Goal: Answer question/provide support: Answer question/provide support

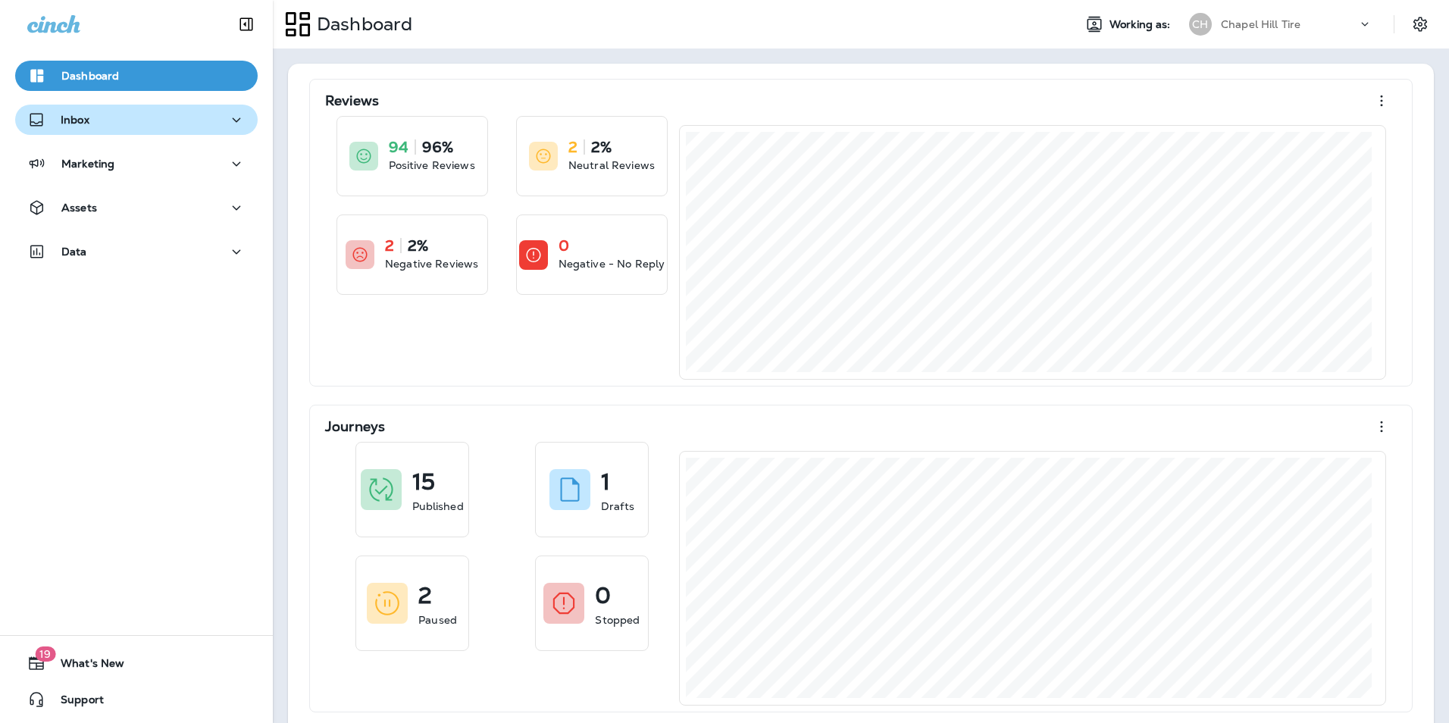
click at [152, 130] on button "Inbox" at bounding box center [136, 120] width 242 height 30
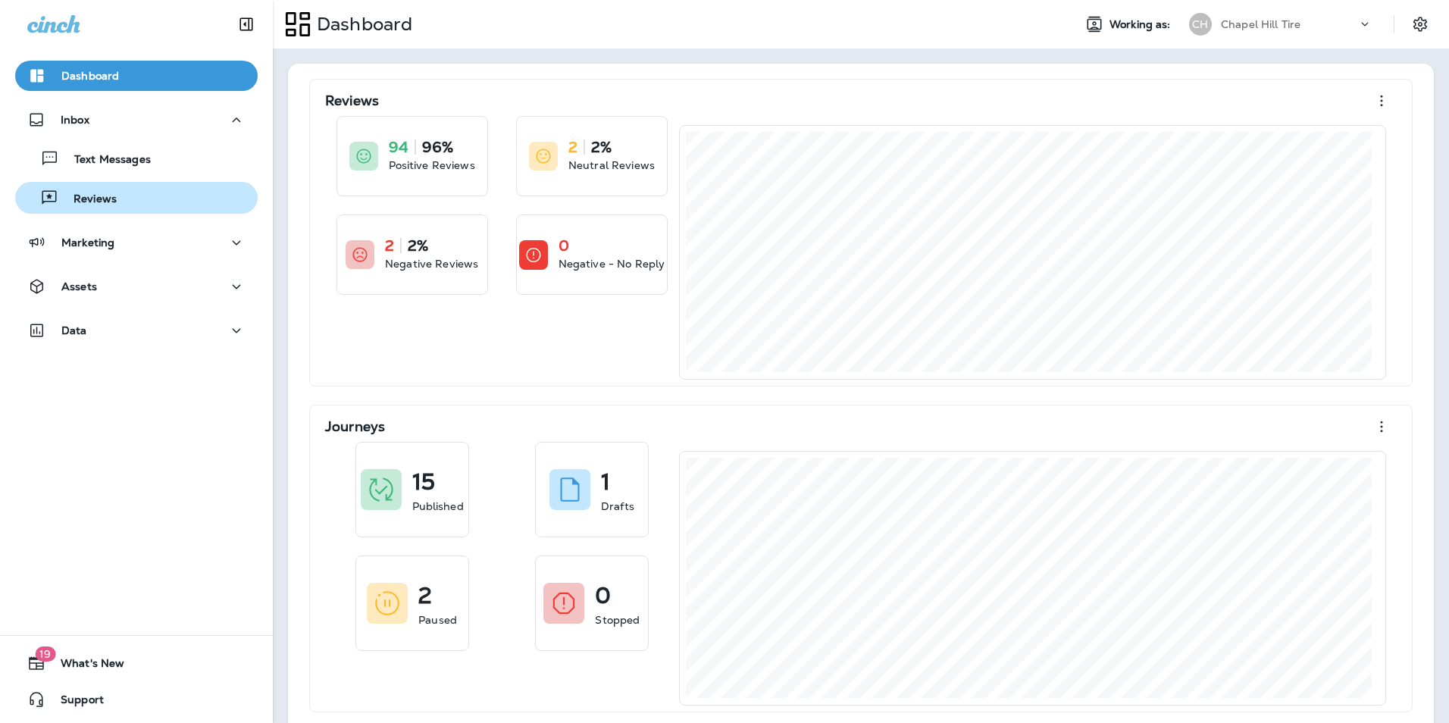
click at [147, 198] on div "Reviews" at bounding box center [136, 197] width 230 height 23
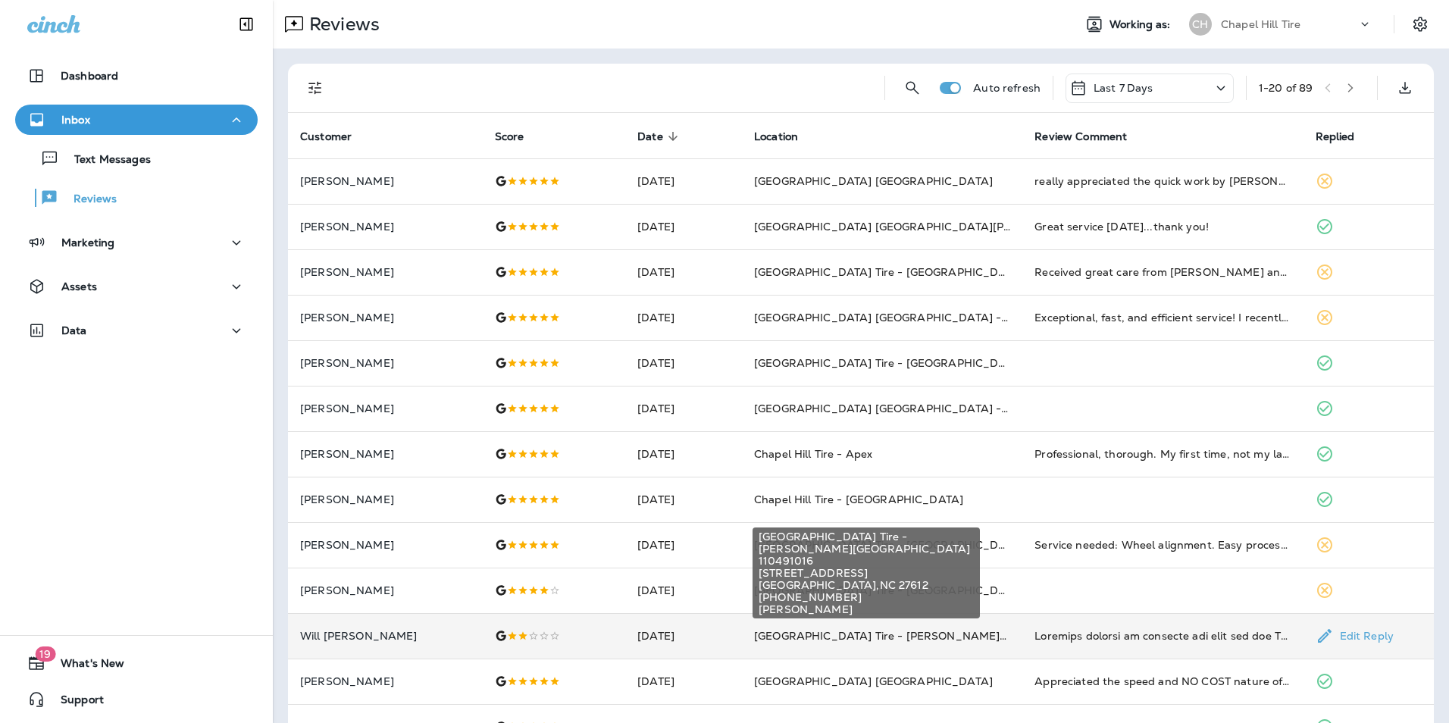
click at [864, 639] on span "[GEOGRAPHIC_DATA] Tire - [PERSON_NAME][GEOGRAPHIC_DATA]" at bounding box center [936, 636] width 364 height 14
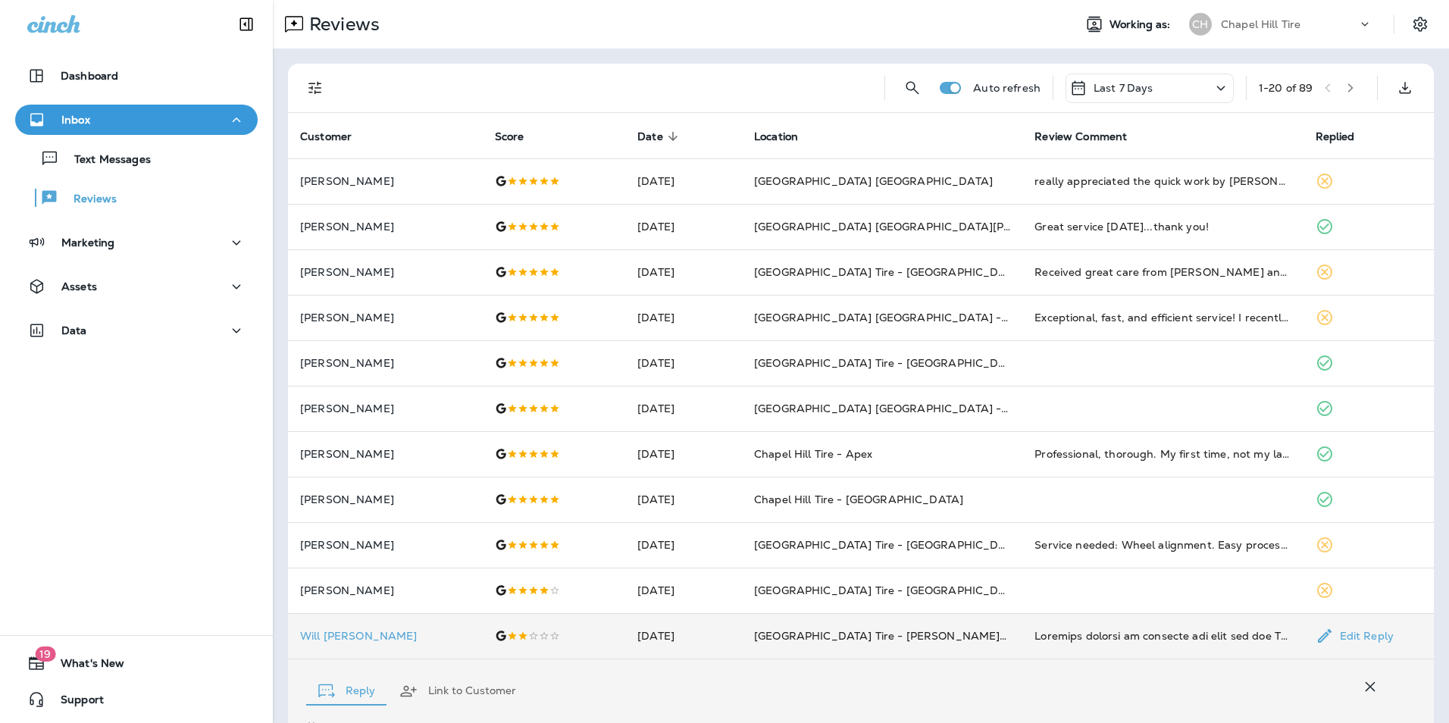
scroll to position [346, 0]
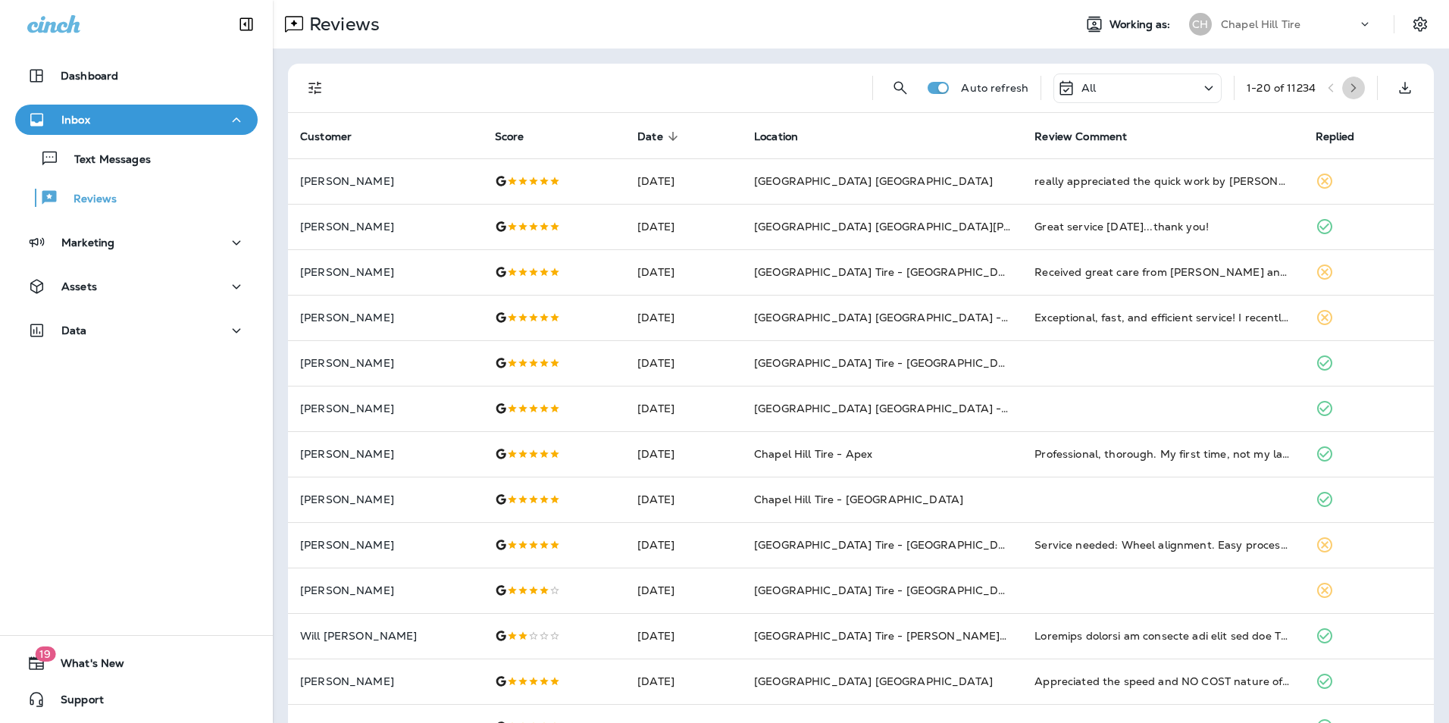
click at [1348, 85] on icon "button" at bounding box center [1353, 88] width 11 height 11
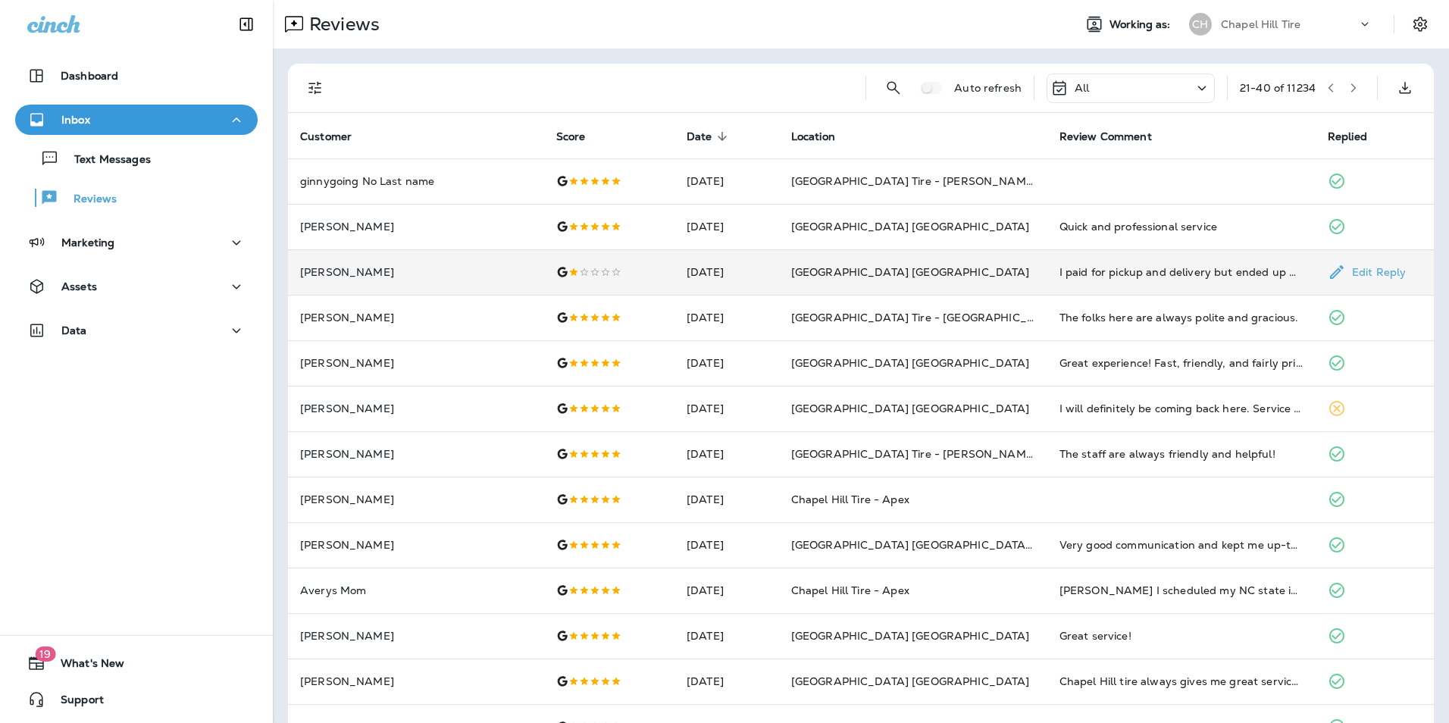
click at [964, 282] on td "[GEOGRAPHIC_DATA] [GEOGRAPHIC_DATA]" at bounding box center [913, 271] width 268 height 45
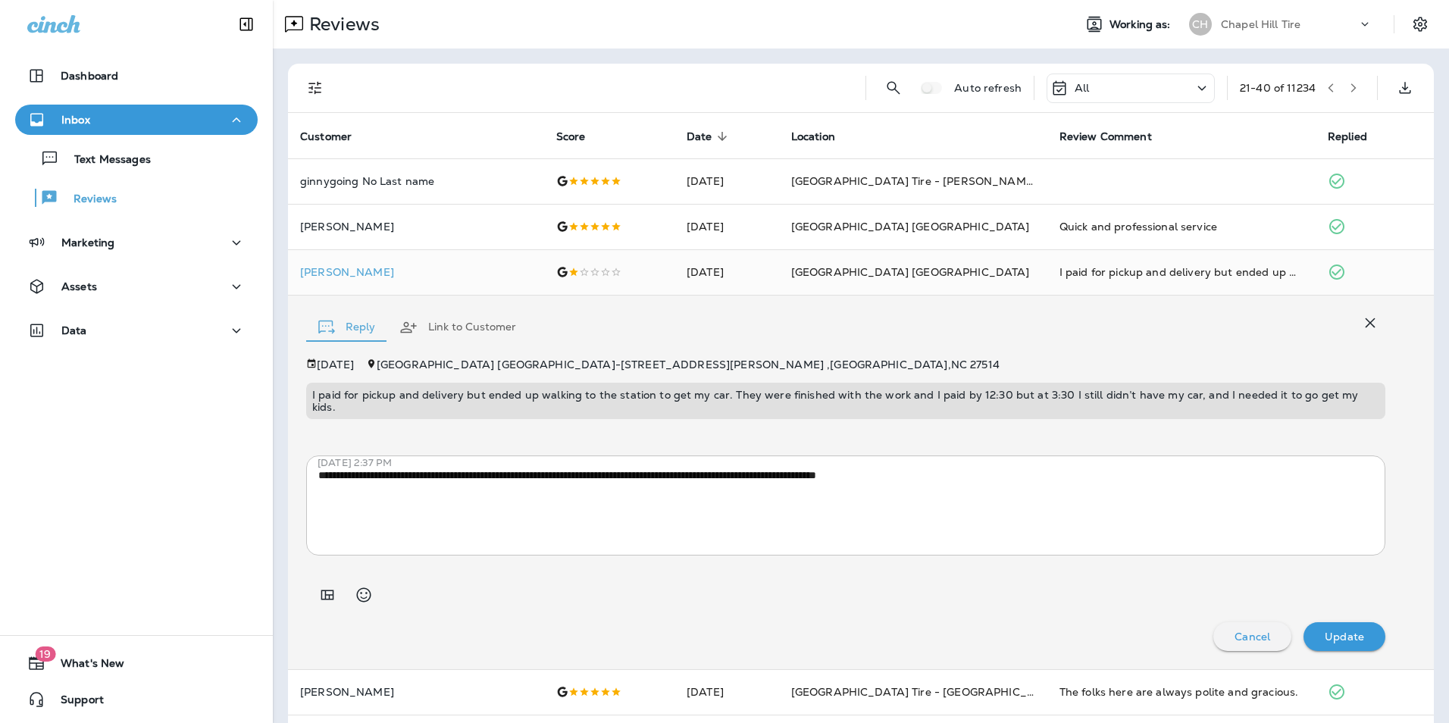
click at [817, 386] on div "I paid for pickup and delivery but ended up walking to the station to get my ca…" at bounding box center [845, 401] width 1079 height 36
click at [817, 396] on p "I paid for pickup and delivery but ended up walking to the station to get my ca…" at bounding box center [845, 401] width 1067 height 24
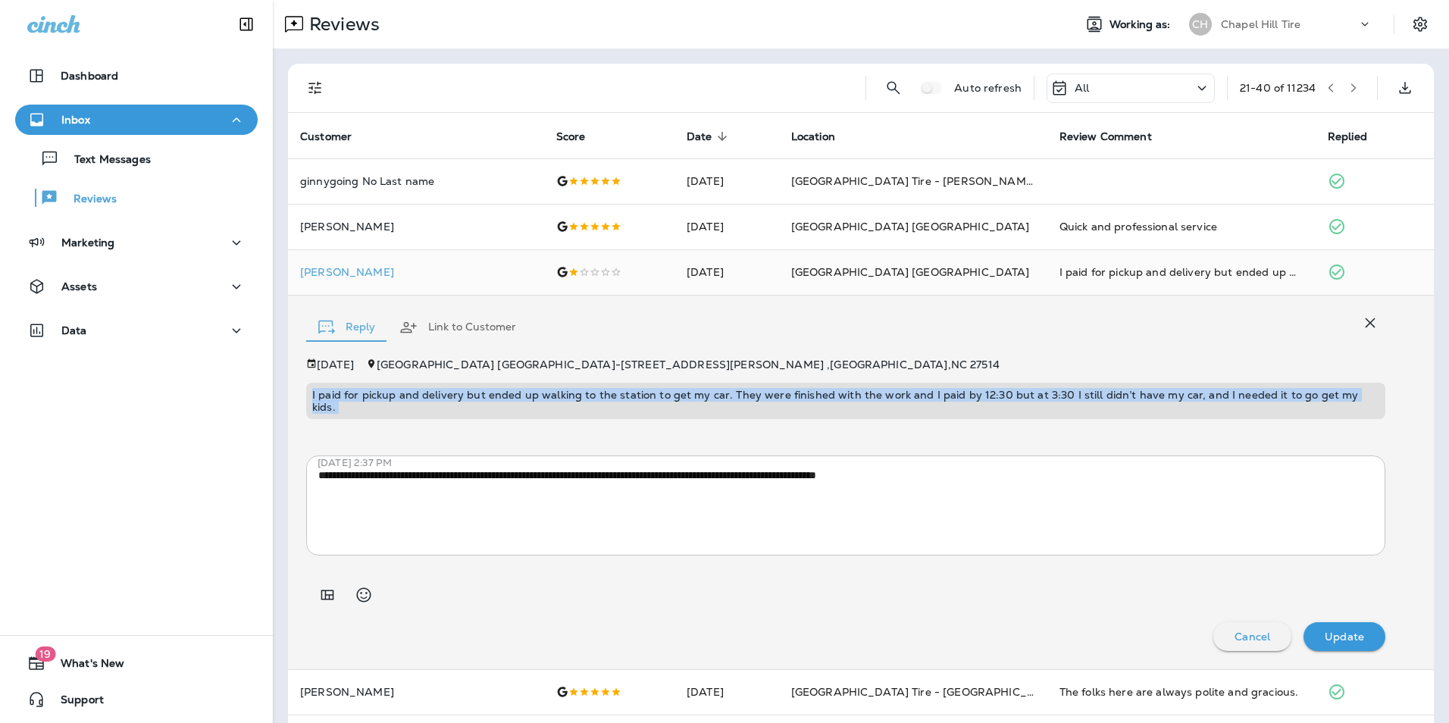
click at [817, 396] on p "I paid for pickup and delivery but ended up walking to the station to get my ca…" at bounding box center [845, 401] width 1067 height 24
copy p "I paid for pickup and delivery but ended up walking to the station to get my ca…"
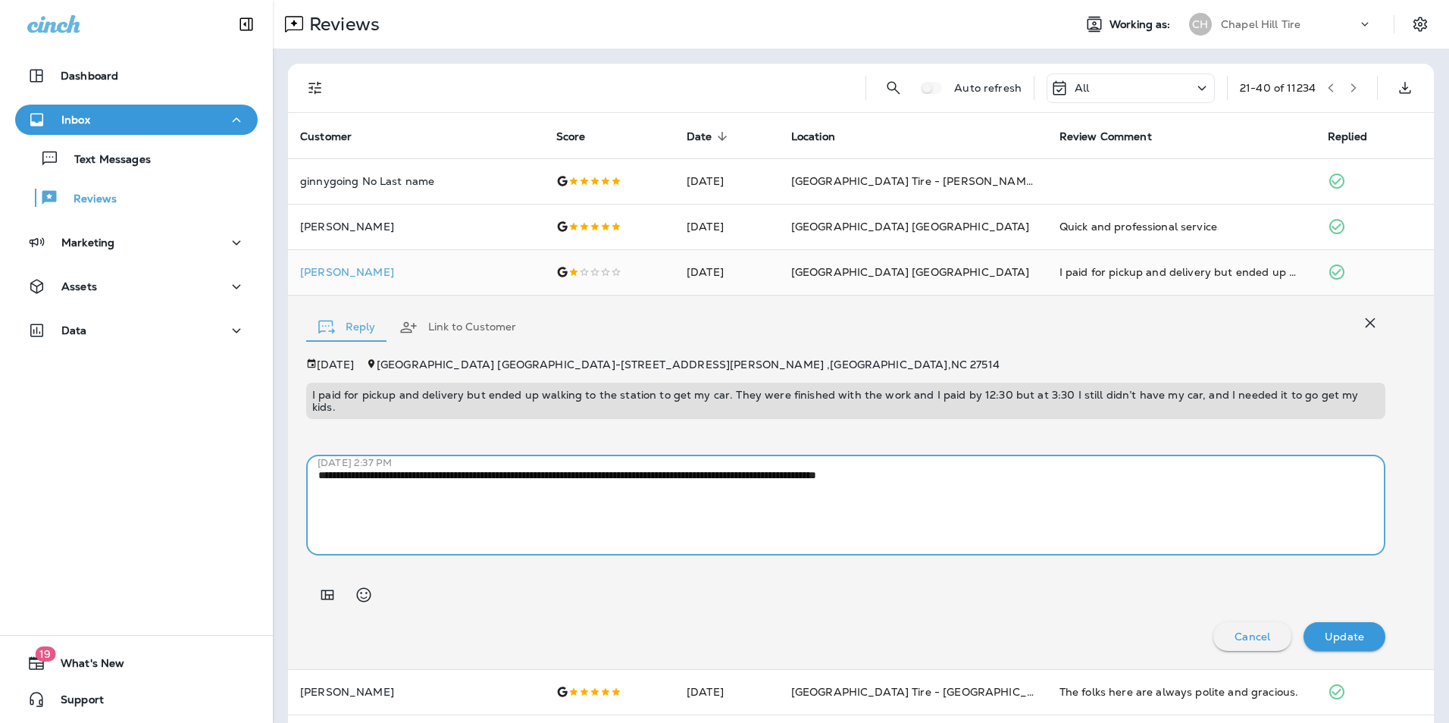
drag, startPoint x: 1008, startPoint y: 474, endPoint x: 272, endPoint y: 512, distance: 737.4
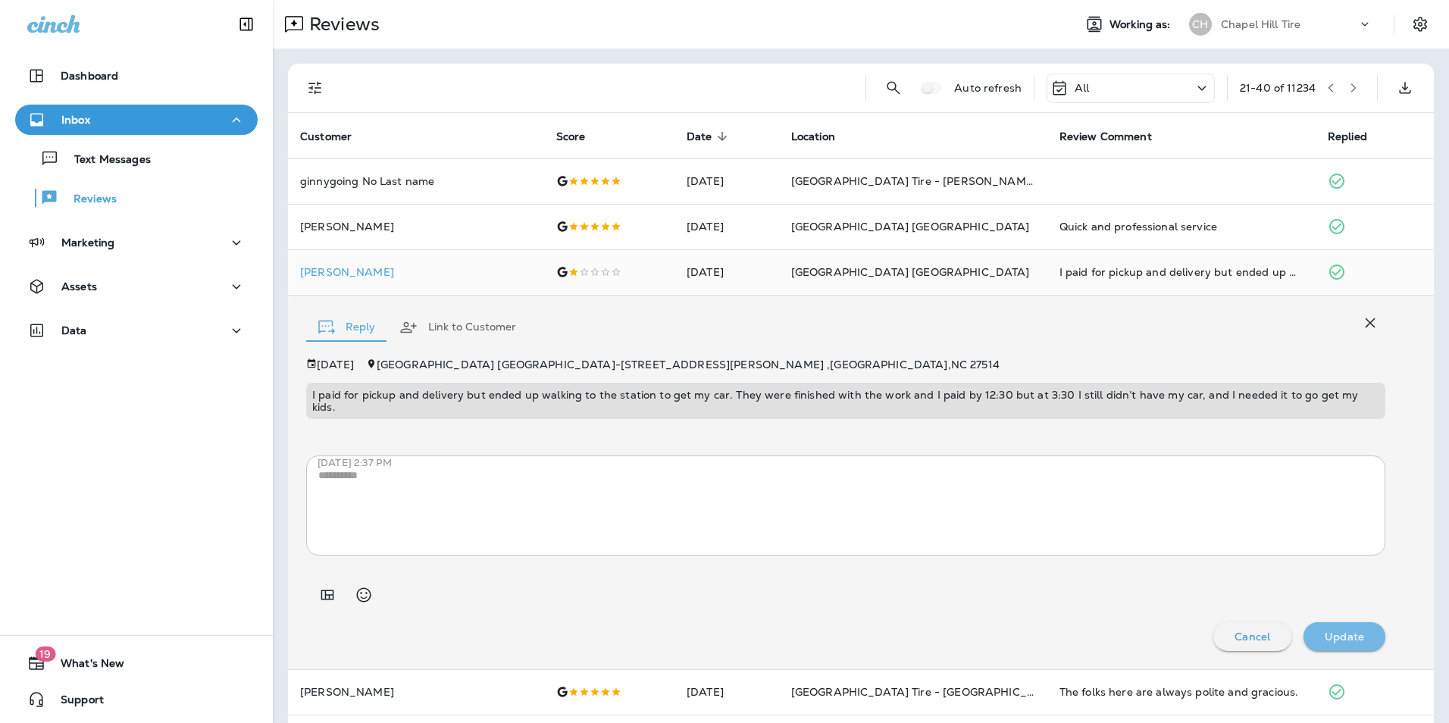
click at [1329, 630] on p "Update" at bounding box center [1343, 636] width 39 height 12
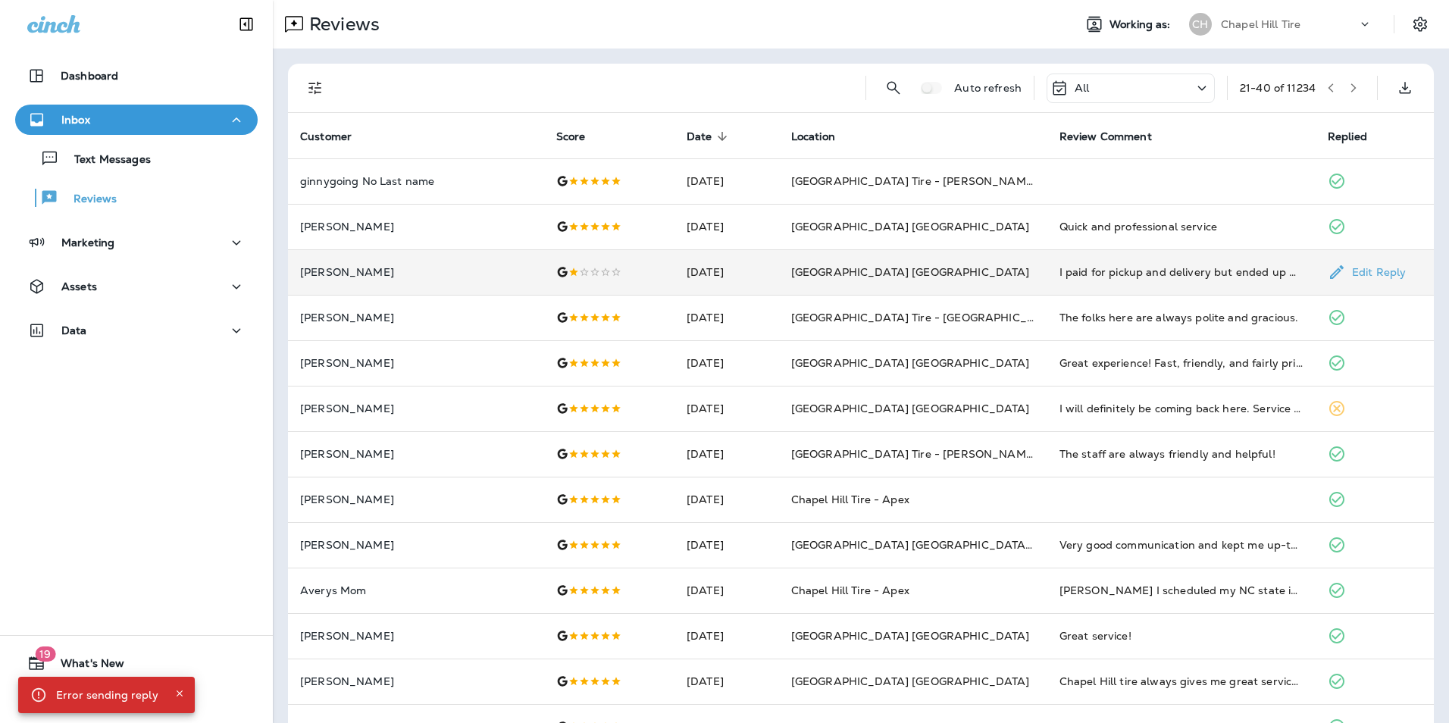
click at [1047, 277] on td "I paid for pickup and delivery but ended up walking to the station to get my ca…" at bounding box center [1181, 271] width 268 height 45
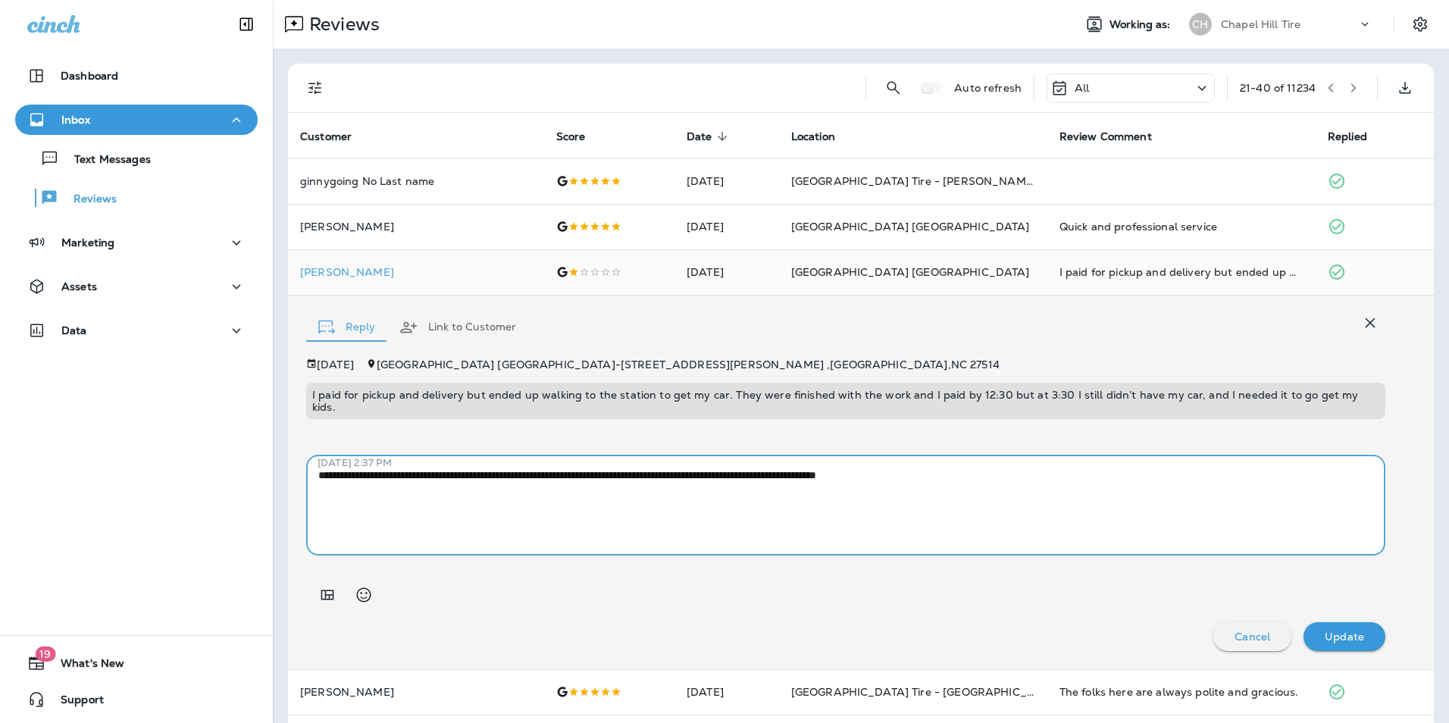
drag, startPoint x: 999, startPoint y: 462, endPoint x: 308, endPoint y: 469, distance: 690.2
click at [308, 469] on div "**********" at bounding box center [845, 505] width 1079 height 100
paste textarea "**********"
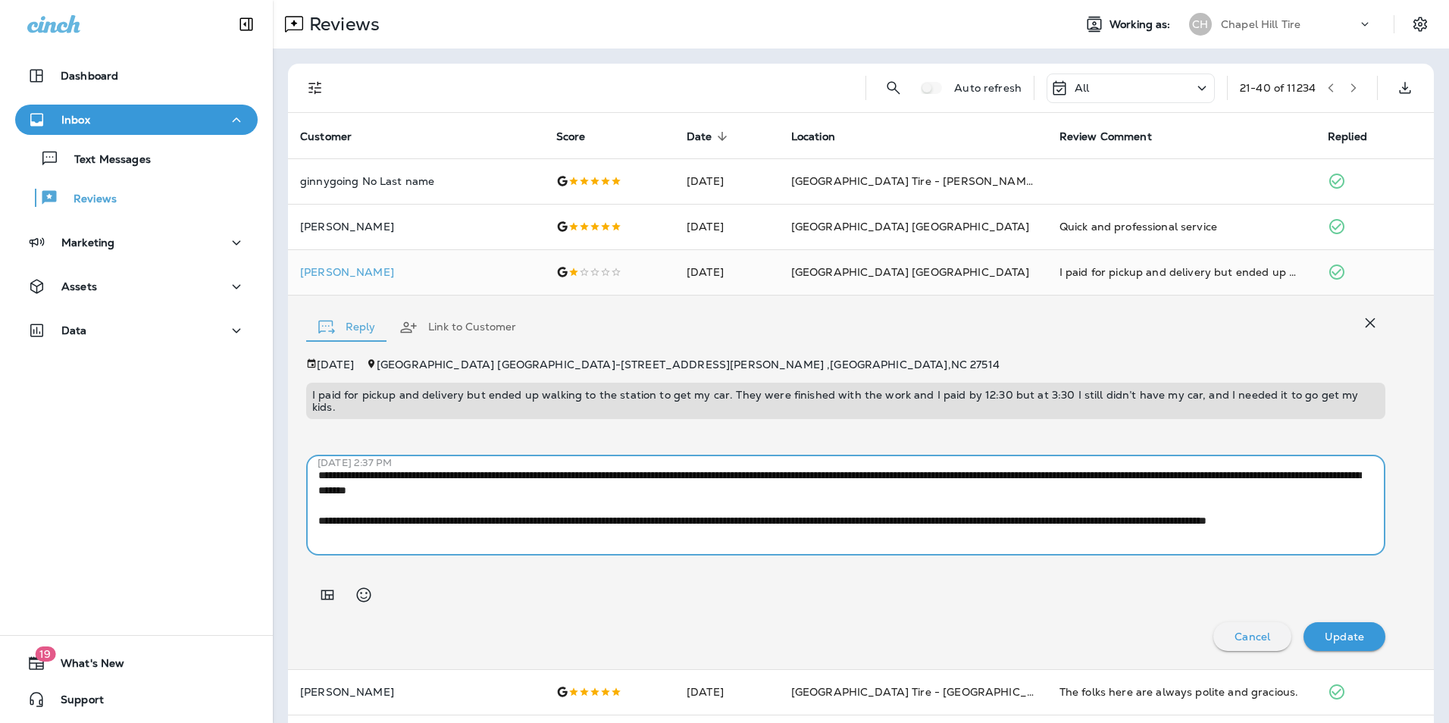
scroll to position [31, 0]
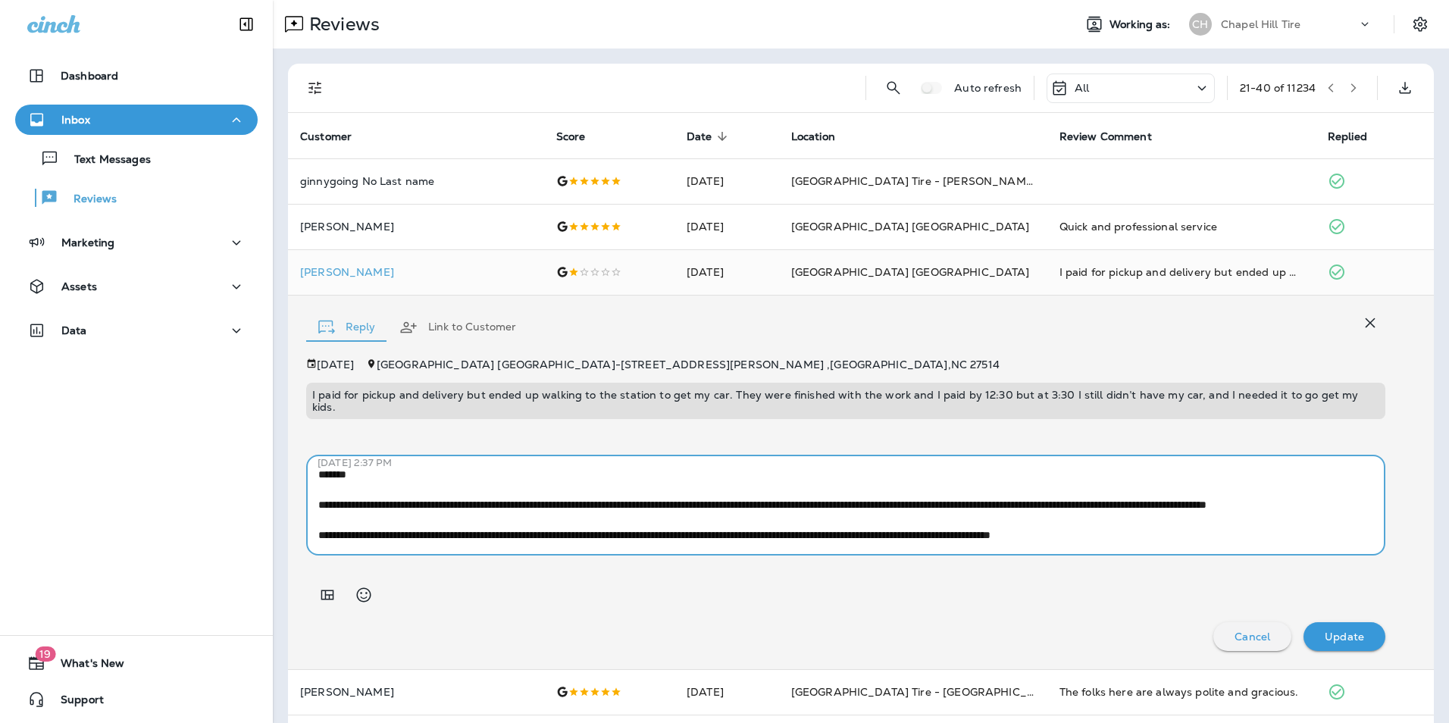
drag, startPoint x: 1047, startPoint y: 523, endPoint x: 974, endPoint y: 527, distance: 73.6
click at [974, 527] on textarea "**********" at bounding box center [839, 505] width 1043 height 76
click at [958, 521] on textarea "**********" at bounding box center [839, 505] width 1043 height 76
drag, startPoint x: 1087, startPoint y: 522, endPoint x: 798, endPoint y: 533, distance: 289.6
click at [798, 533] on div "**********" at bounding box center [845, 505] width 1079 height 100
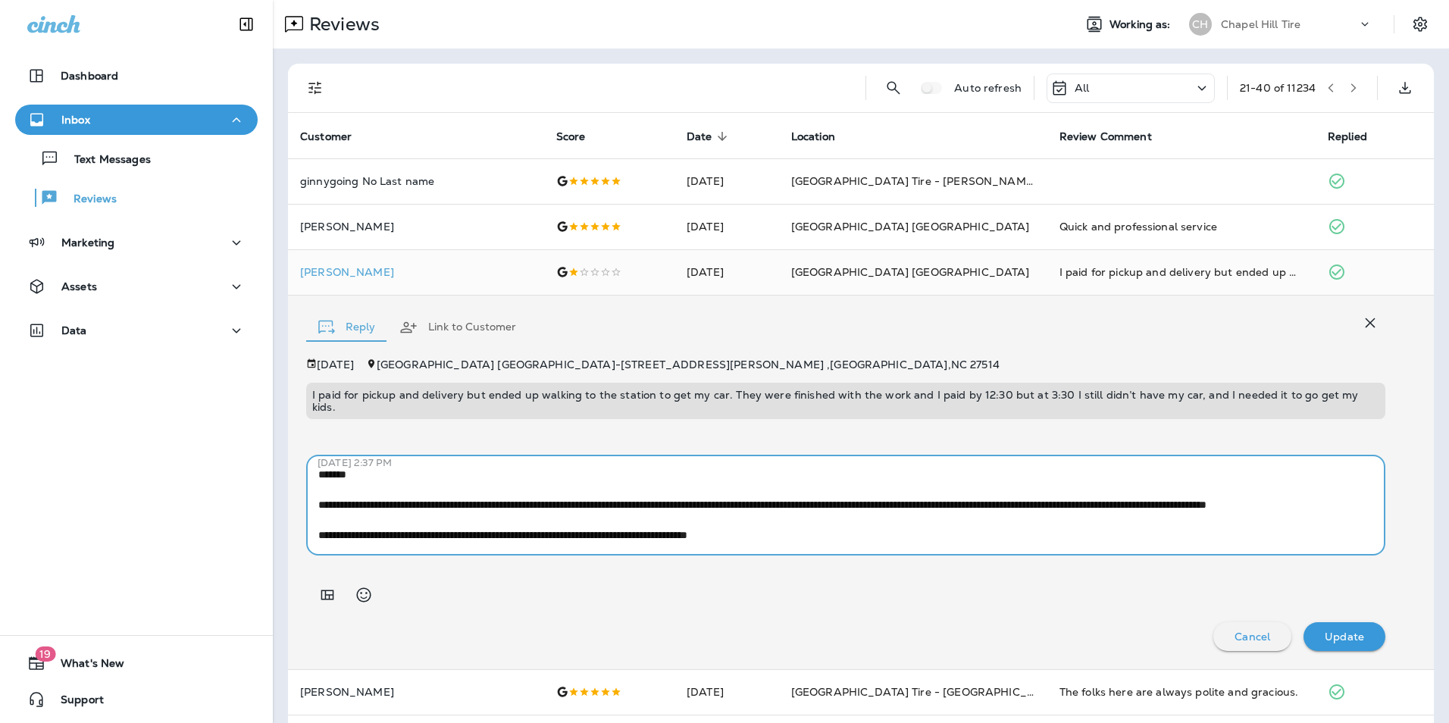
click at [789, 520] on textarea "**********" at bounding box center [839, 505] width 1043 height 76
drag, startPoint x: 807, startPoint y: 524, endPoint x: 571, endPoint y: 524, distance: 235.6
click at [571, 524] on textarea "**********" at bounding box center [839, 505] width 1043 height 76
type textarea "**********"
click at [1316, 622] on button "Update" at bounding box center [1344, 636] width 82 height 29
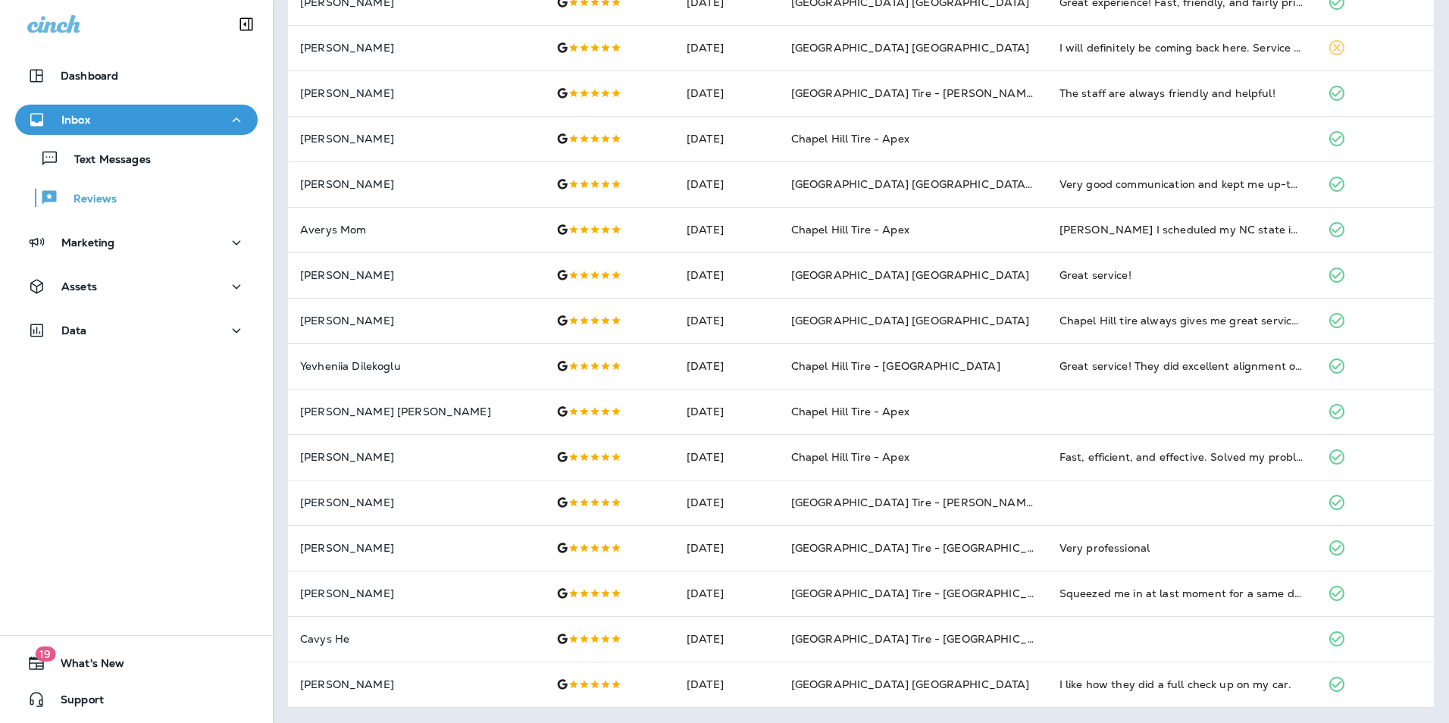
scroll to position [0, 0]
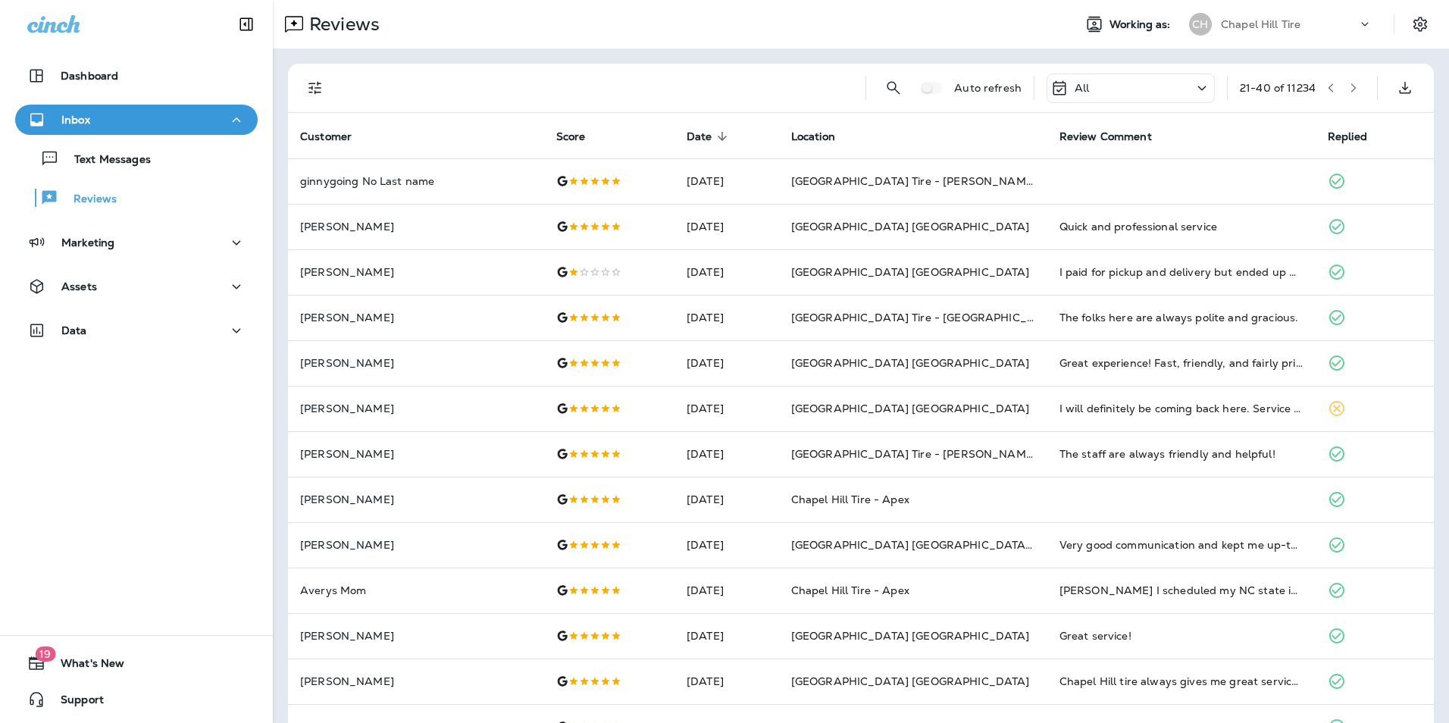
click at [1351, 92] on icon "button" at bounding box center [1353, 87] width 5 height 9
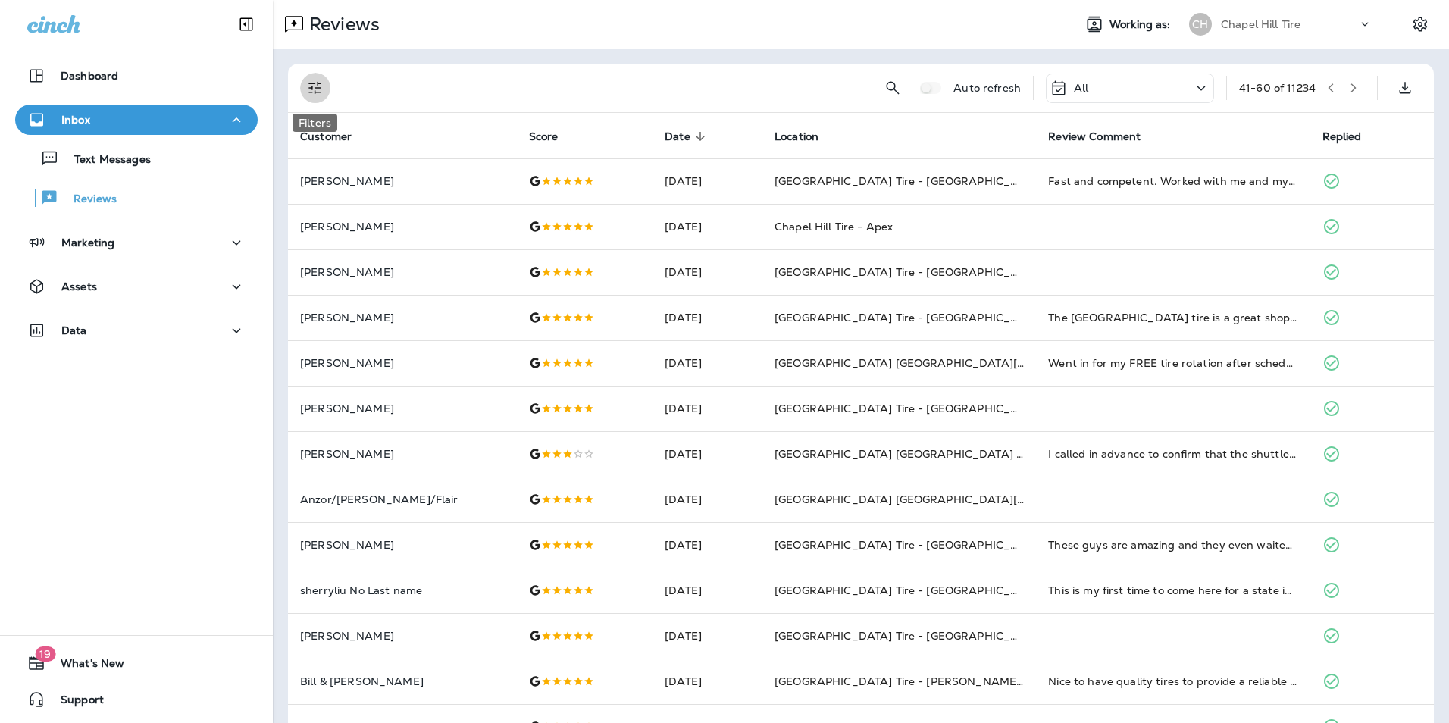
click at [314, 89] on icon "Filters" at bounding box center [315, 88] width 18 height 18
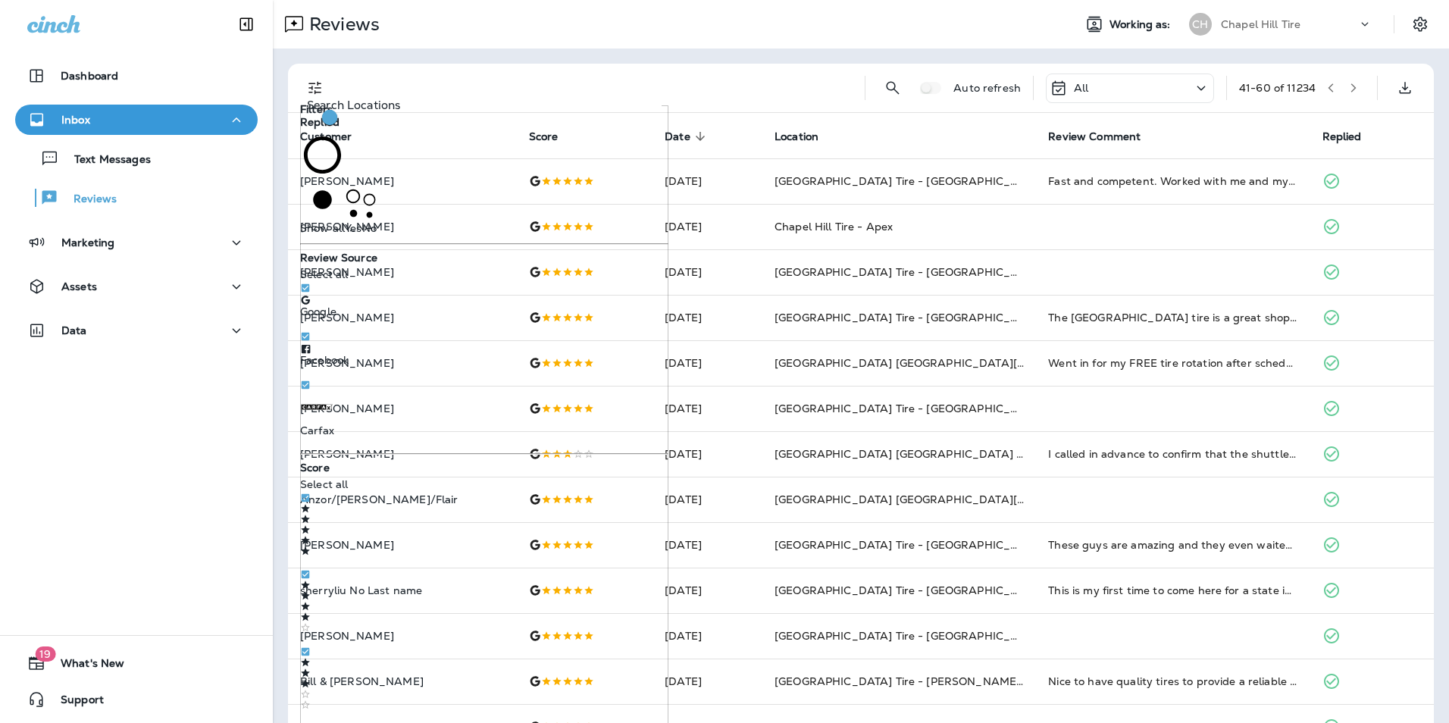
scroll to position [455, 0]
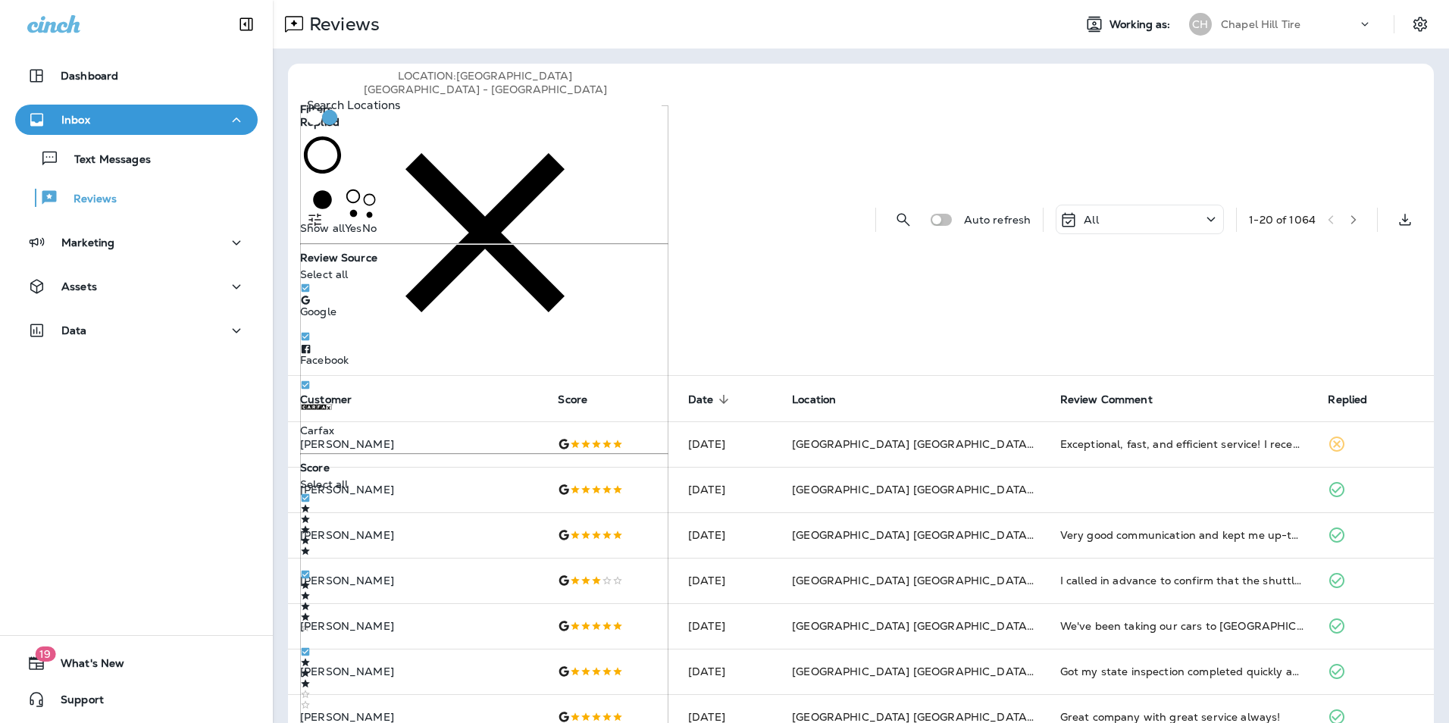
click at [708, 74] on div "Location : [GEOGRAPHIC_DATA] [GEOGRAPHIC_DATA] - [GEOGRAPHIC_DATA]" at bounding box center [602, 219] width 520 height 311
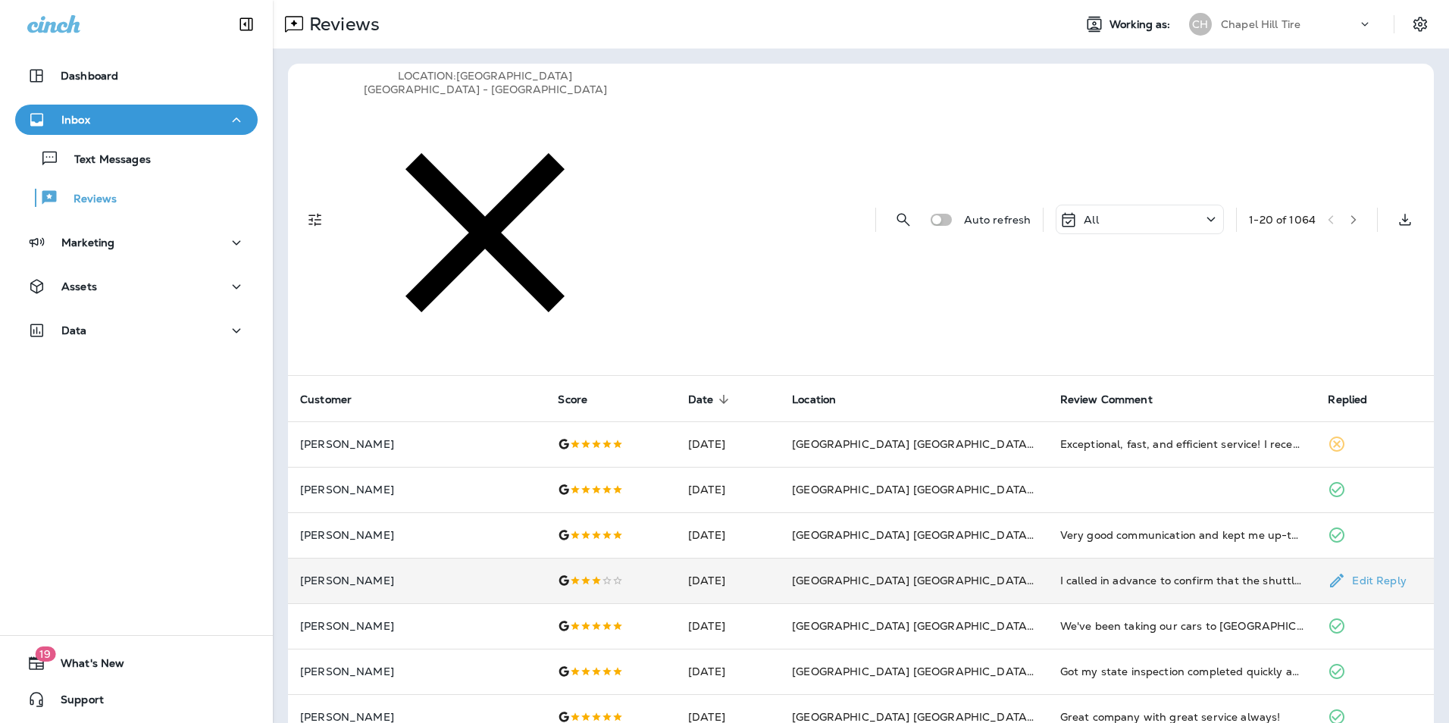
click at [724, 558] on td "[DATE]" at bounding box center [728, 580] width 104 height 45
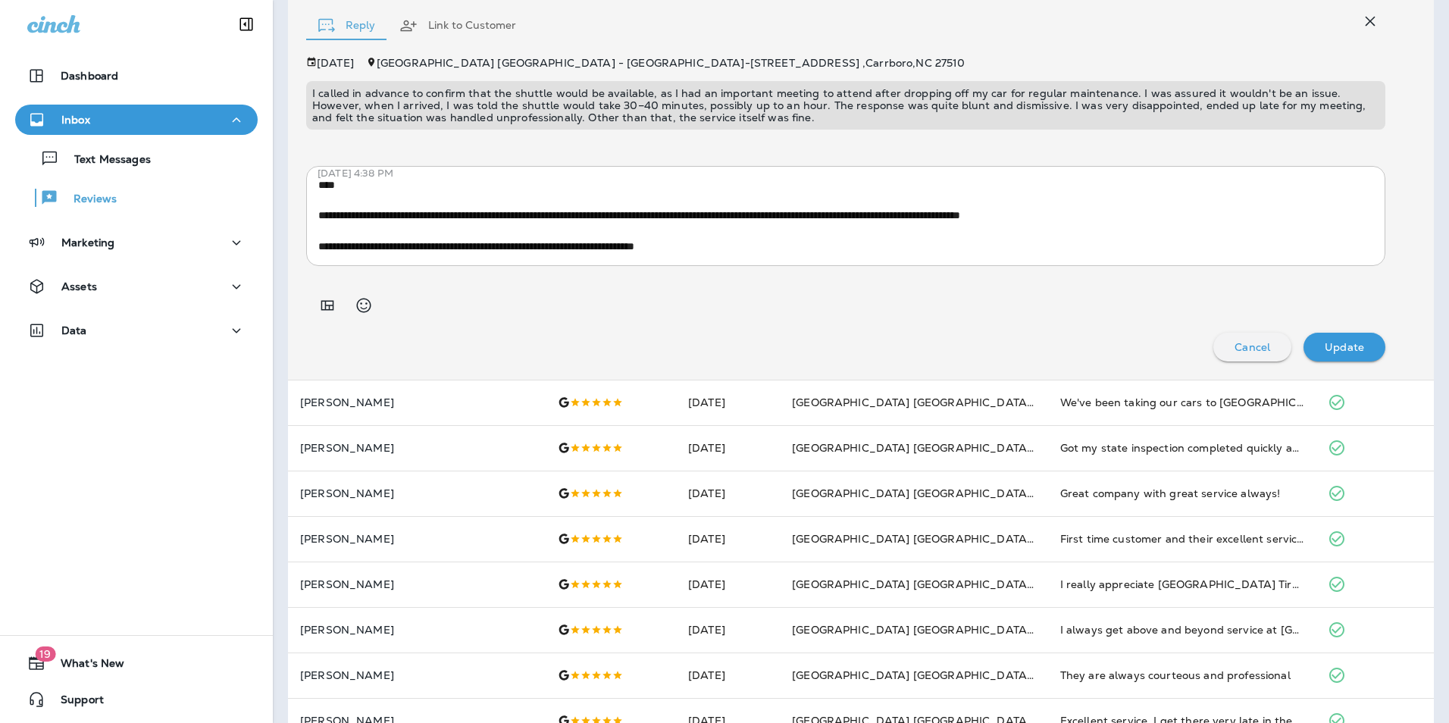
scroll to position [686, 0]
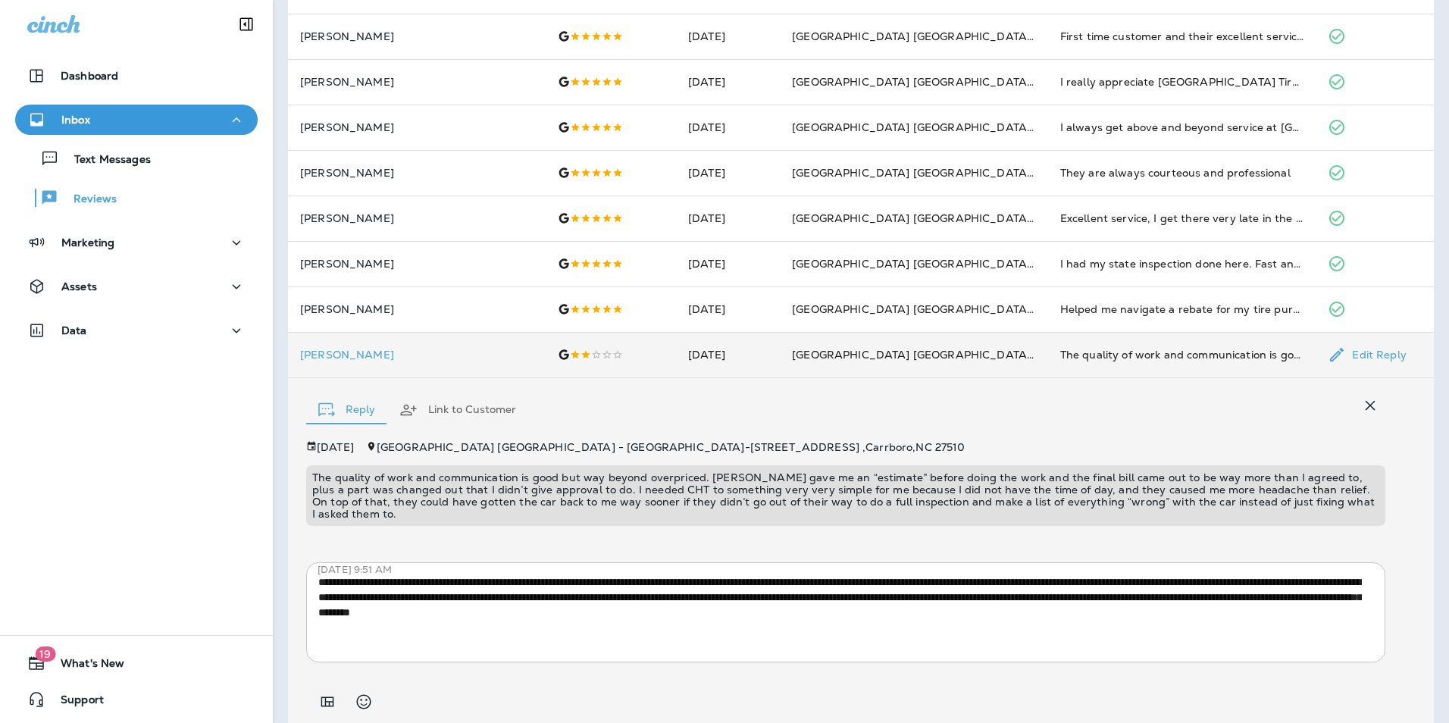
scroll to position [747, 0]
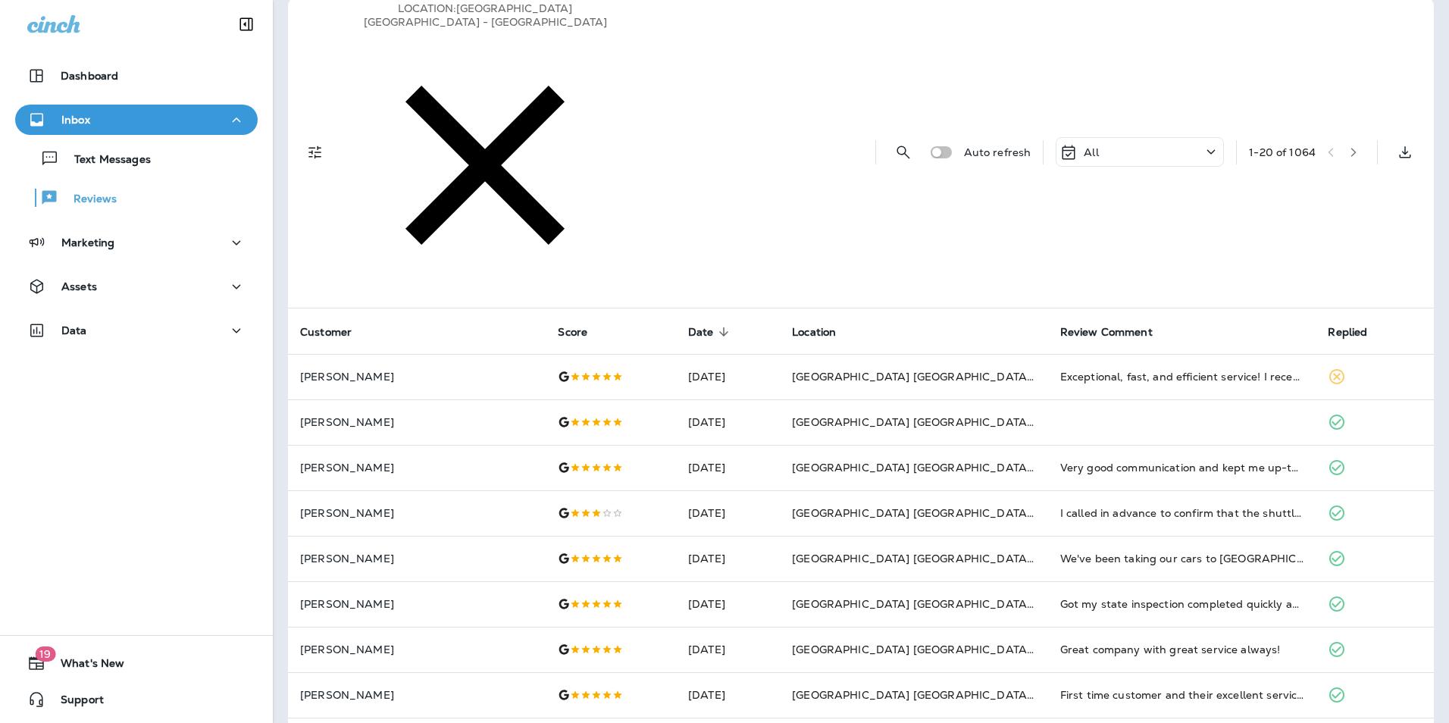
scroll to position [0, 0]
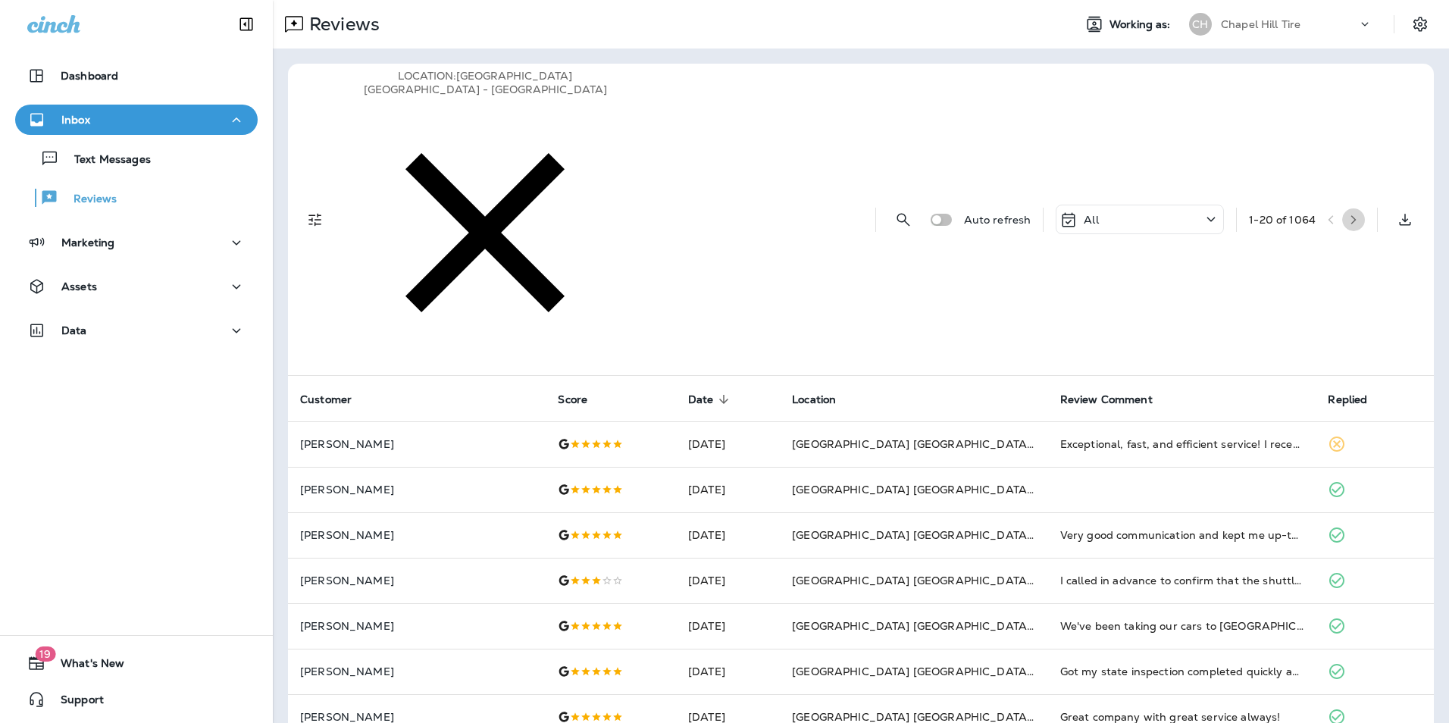
click at [1348, 214] on icon "button" at bounding box center [1353, 219] width 11 height 11
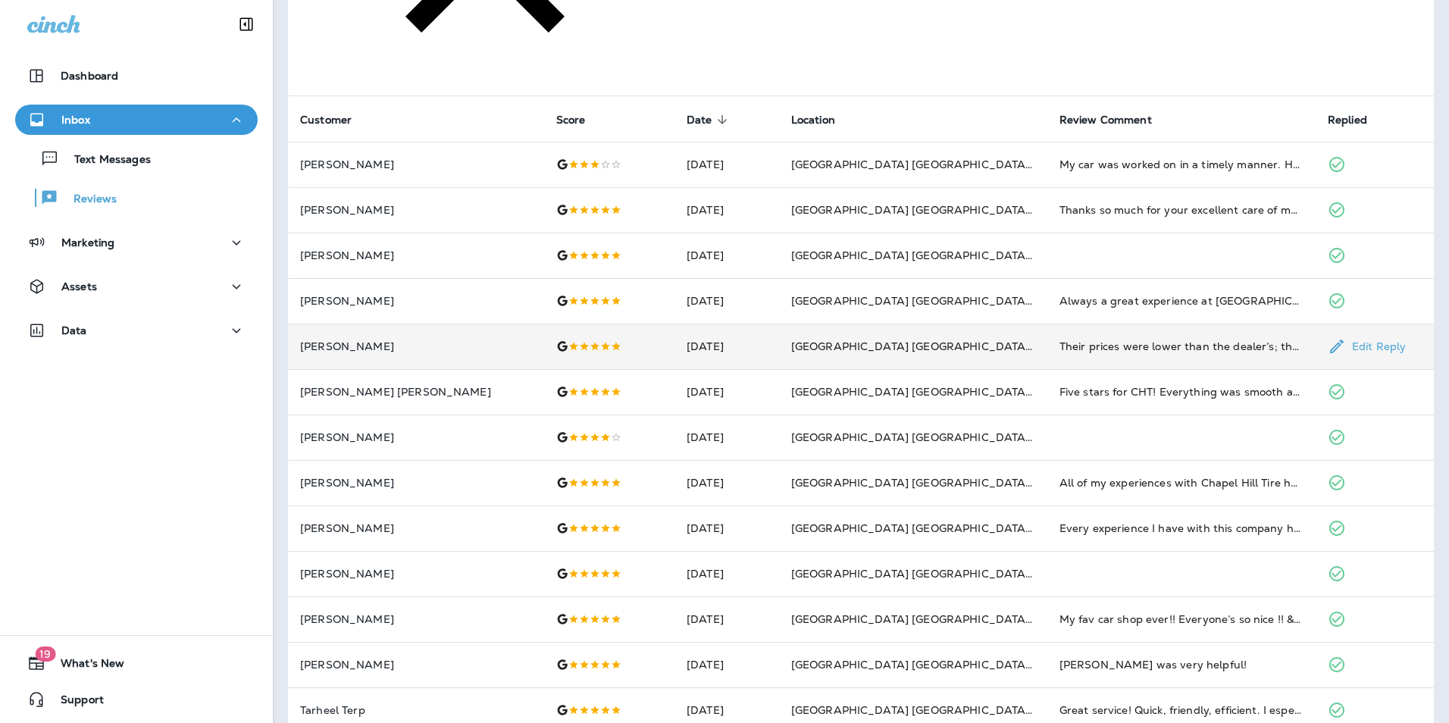
scroll to position [303, 0]
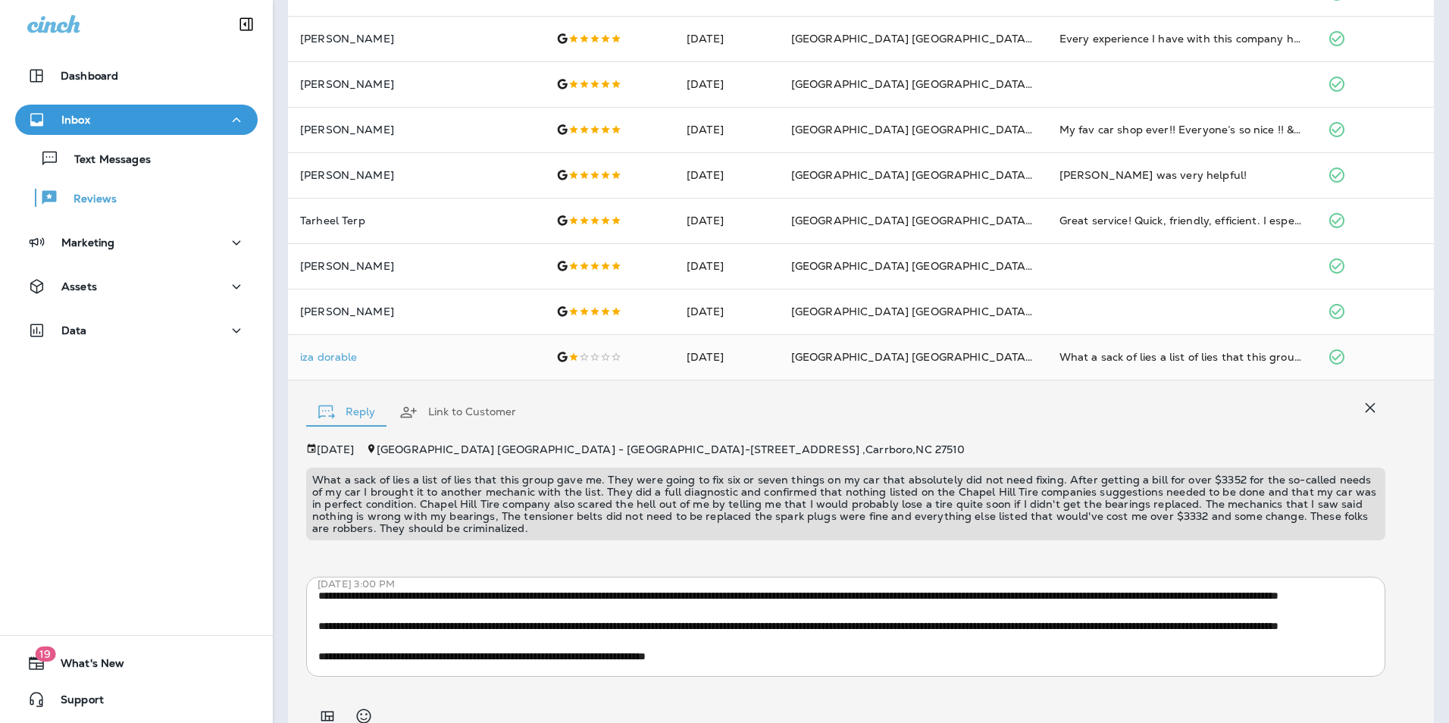
scroll to position [771, 0]
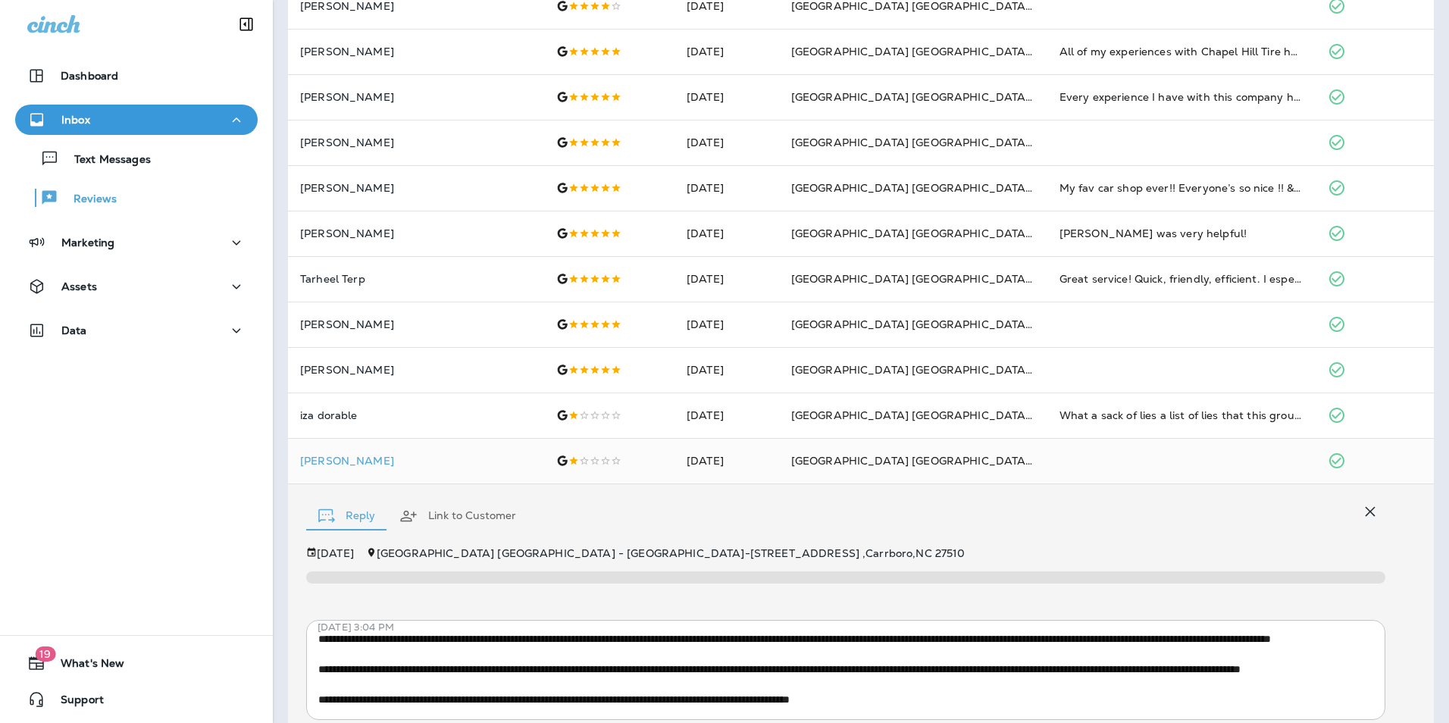
scroll to position [30, 0]
click at [1130, 547] on div "**********" at bounding box center [845, 681] width 1079 height 268
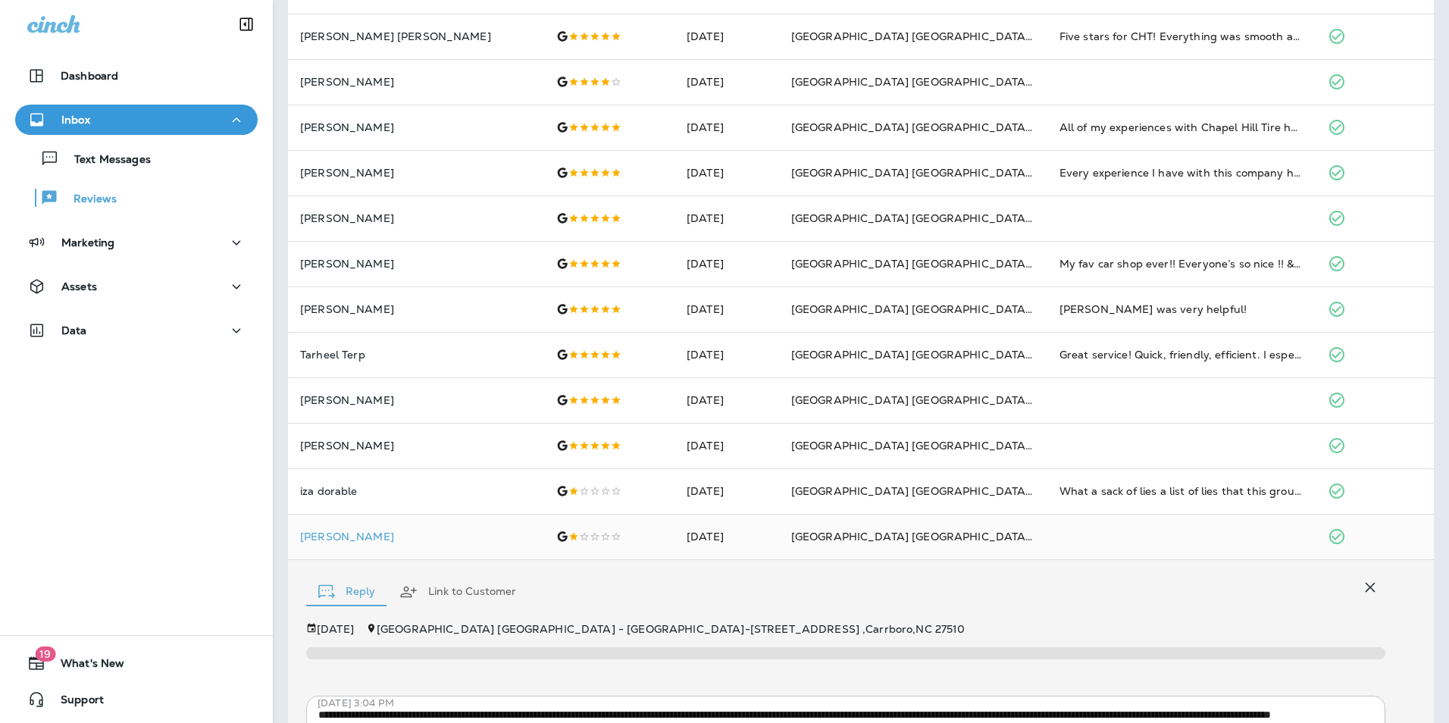
scroll to position [0, 0]
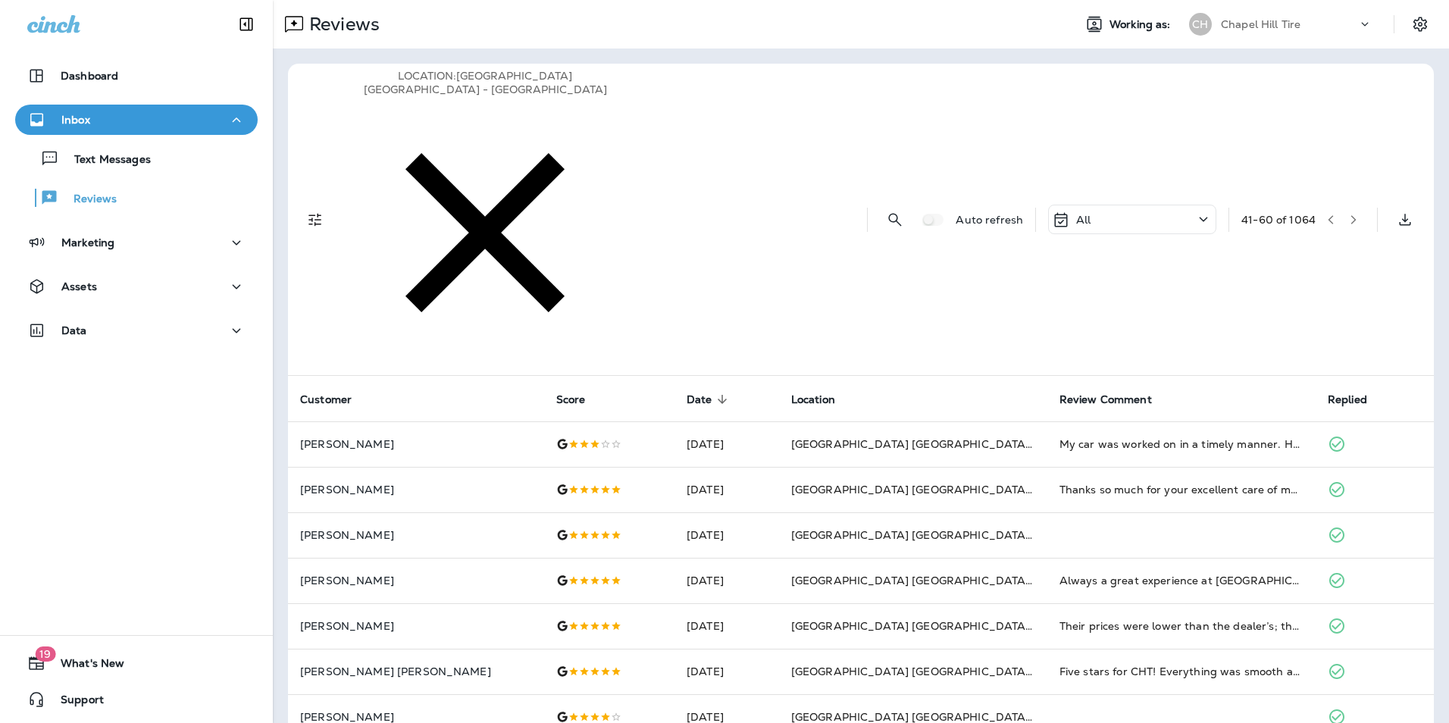
click at [1343, 208] on button "button" at bounding box center [1353, 219] width 23 height 23
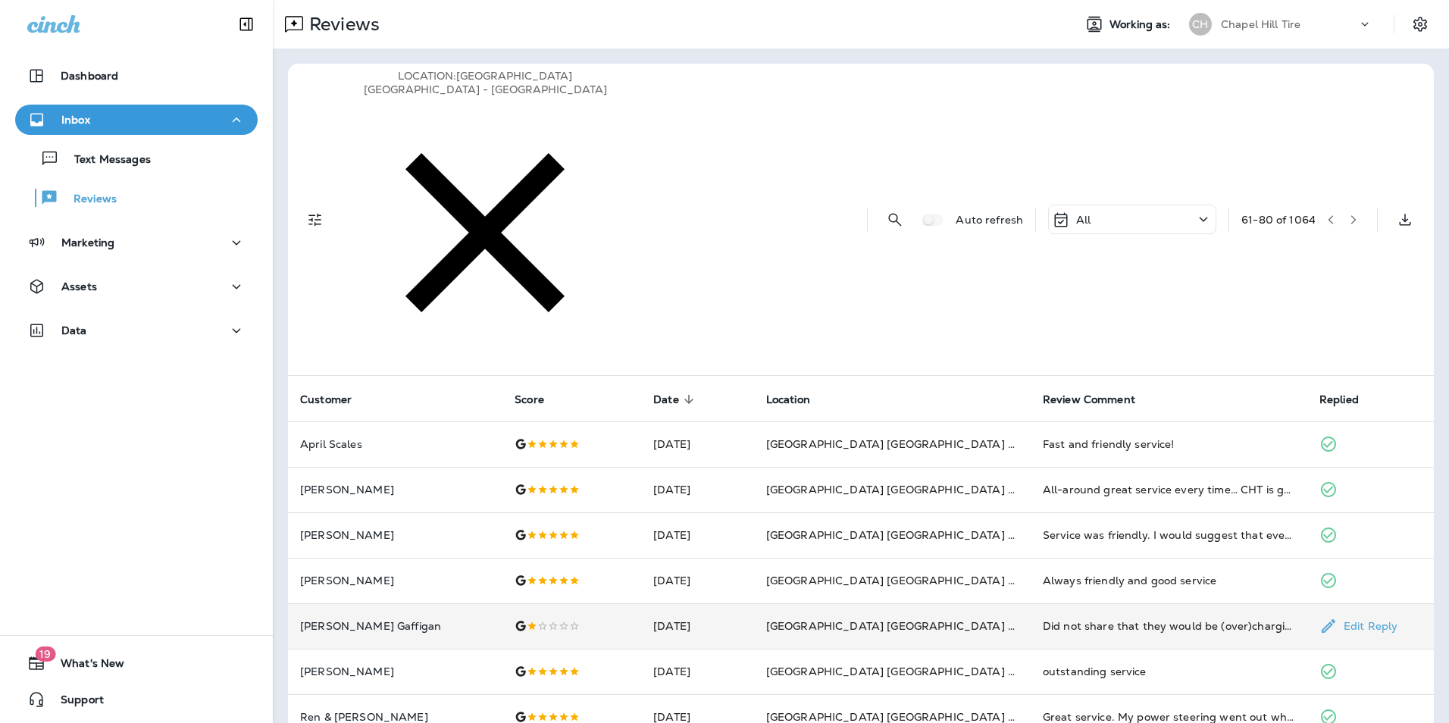
click at [986, 603] on td "[GEOGRAPHIC_DATA] [GEOGRAPHIC_DATA] - [GEOGRAPHIC_DATA]" at bounding box center [892, 625] width 277 height 45
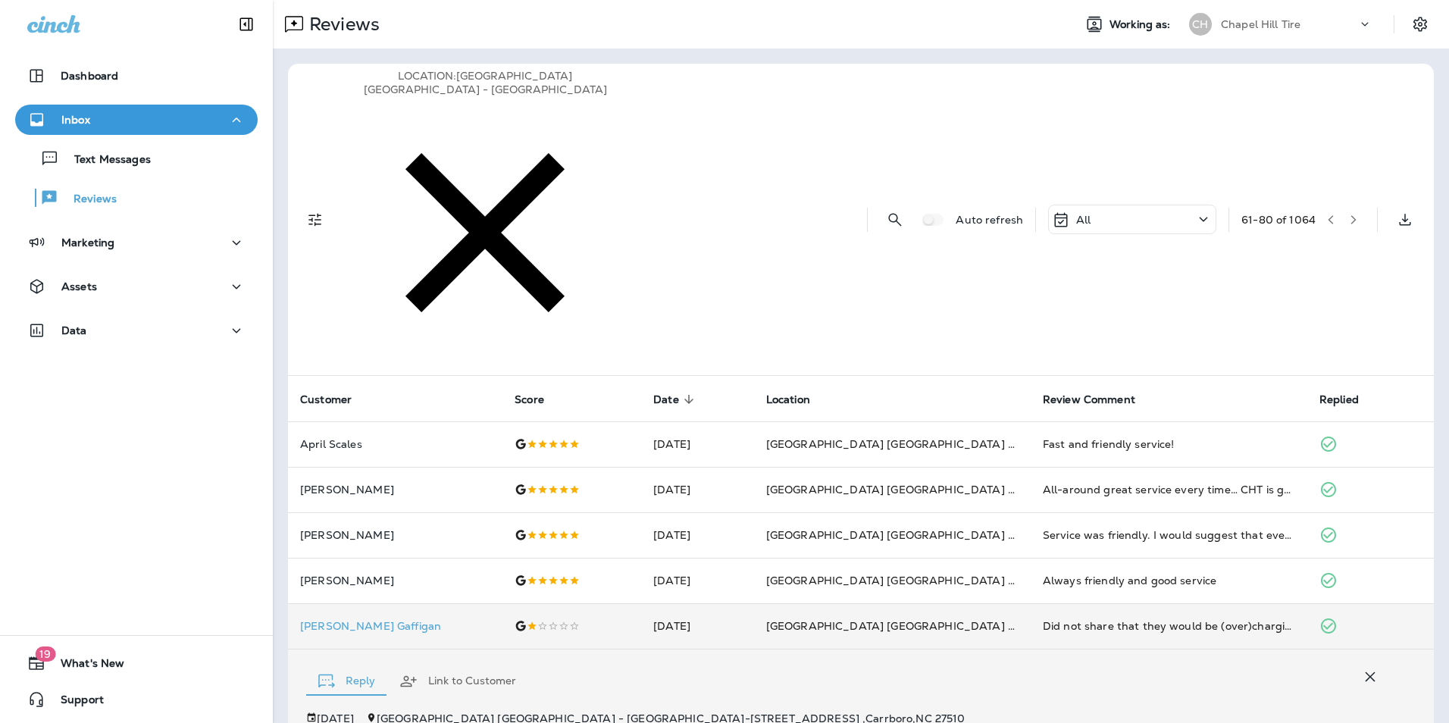
scroll to position [49, 0]
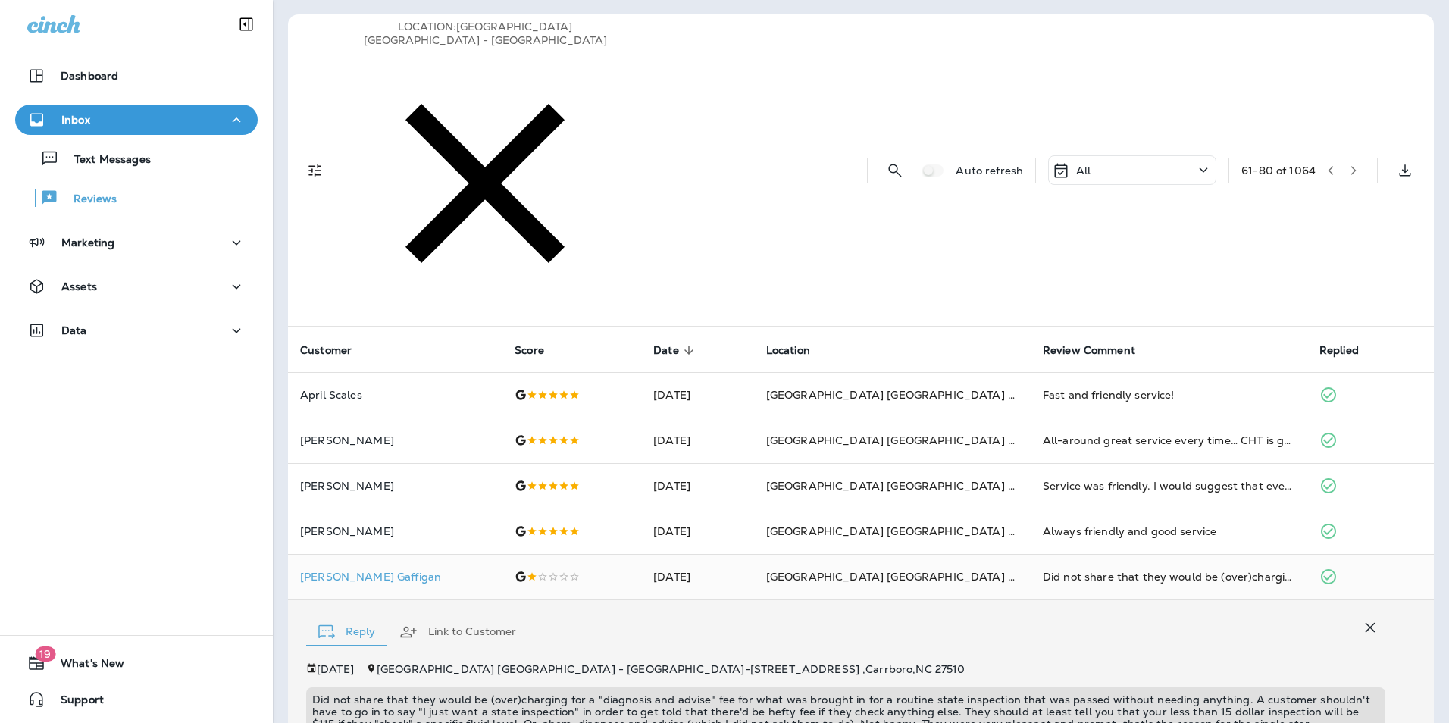
click at [435, 693] on p "Did not share that they would be (over)charging for a "diagnosis and advise" fe…" at bounding box center [845, 711] width 1067 height 36
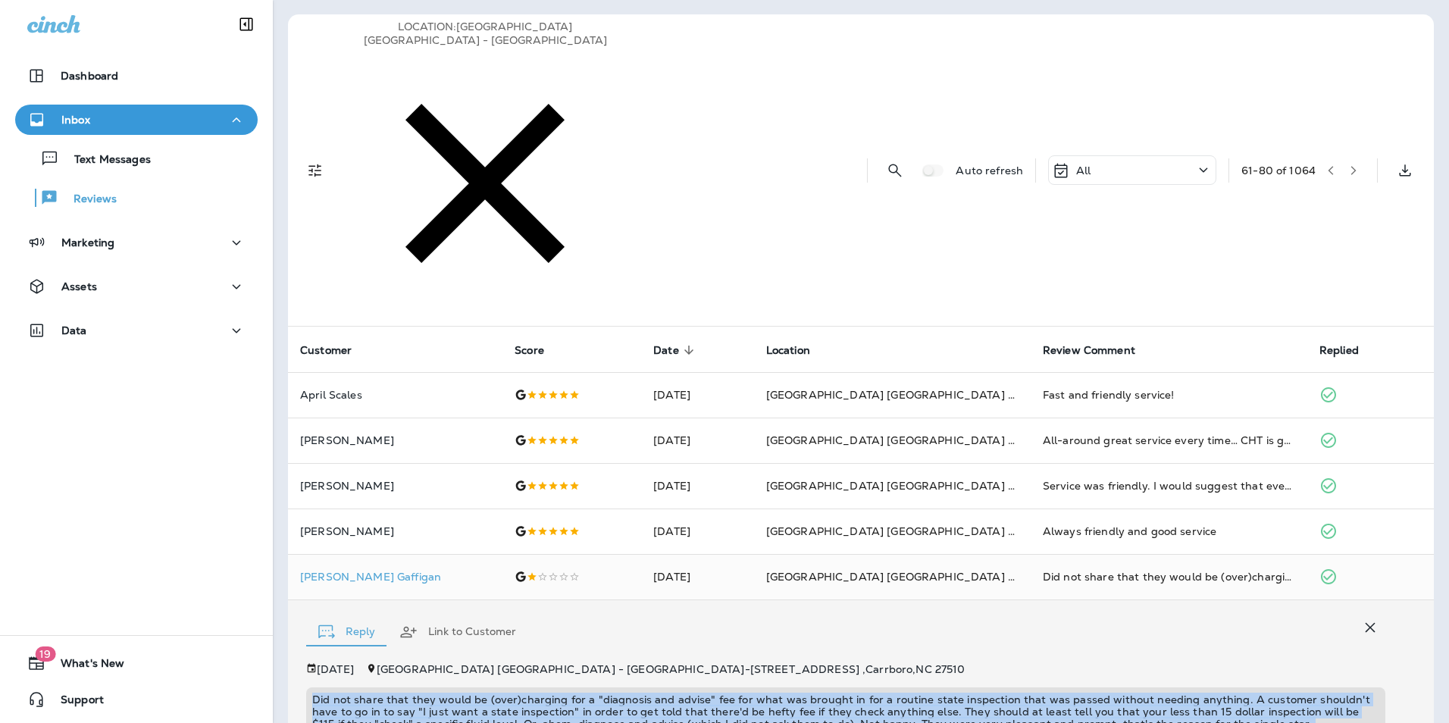
click at [435, 693] on p "Did not share that they would be (over)charging for a "diagnosis and advise" fe…" at bounding box center [845, 711] width 1067 height 36
copy p "Did not share that they would be (over)charging for a "diagnosis and advise" fe…"
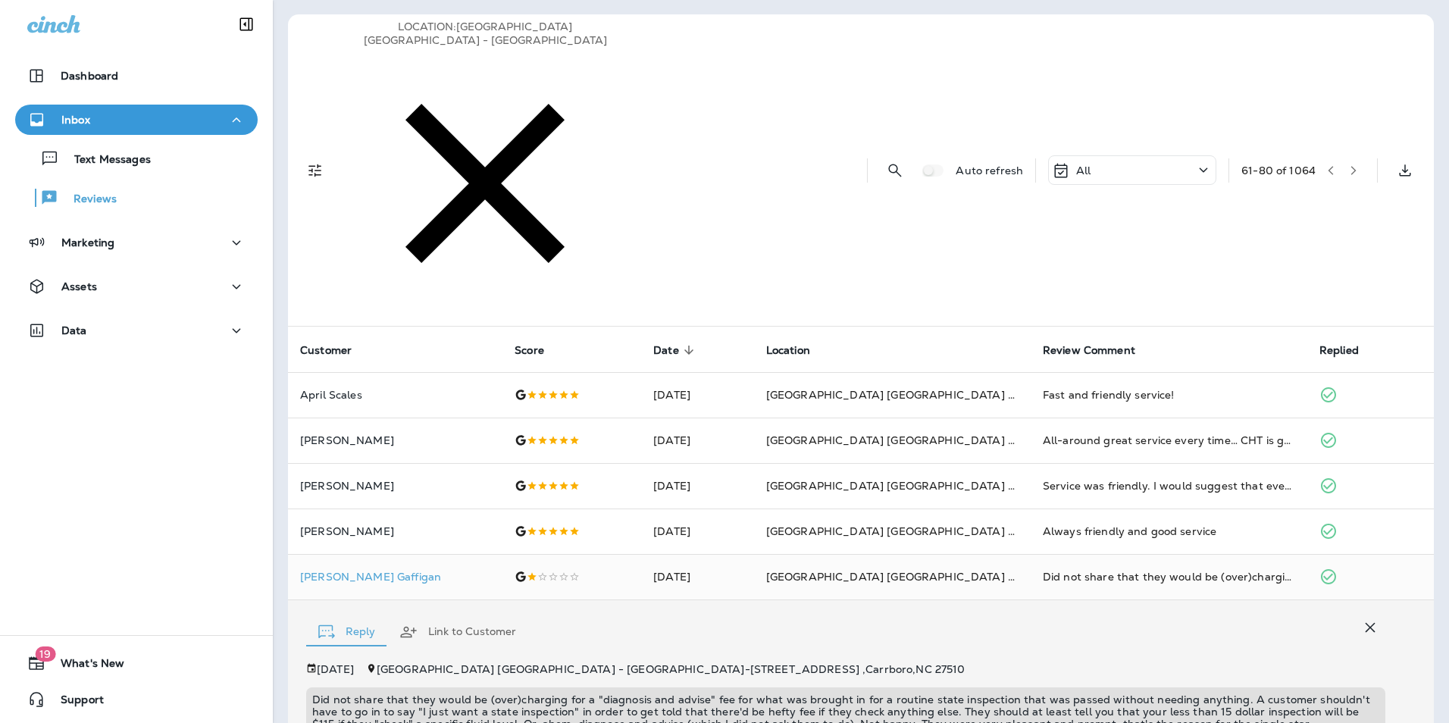
paste textarea "**********"
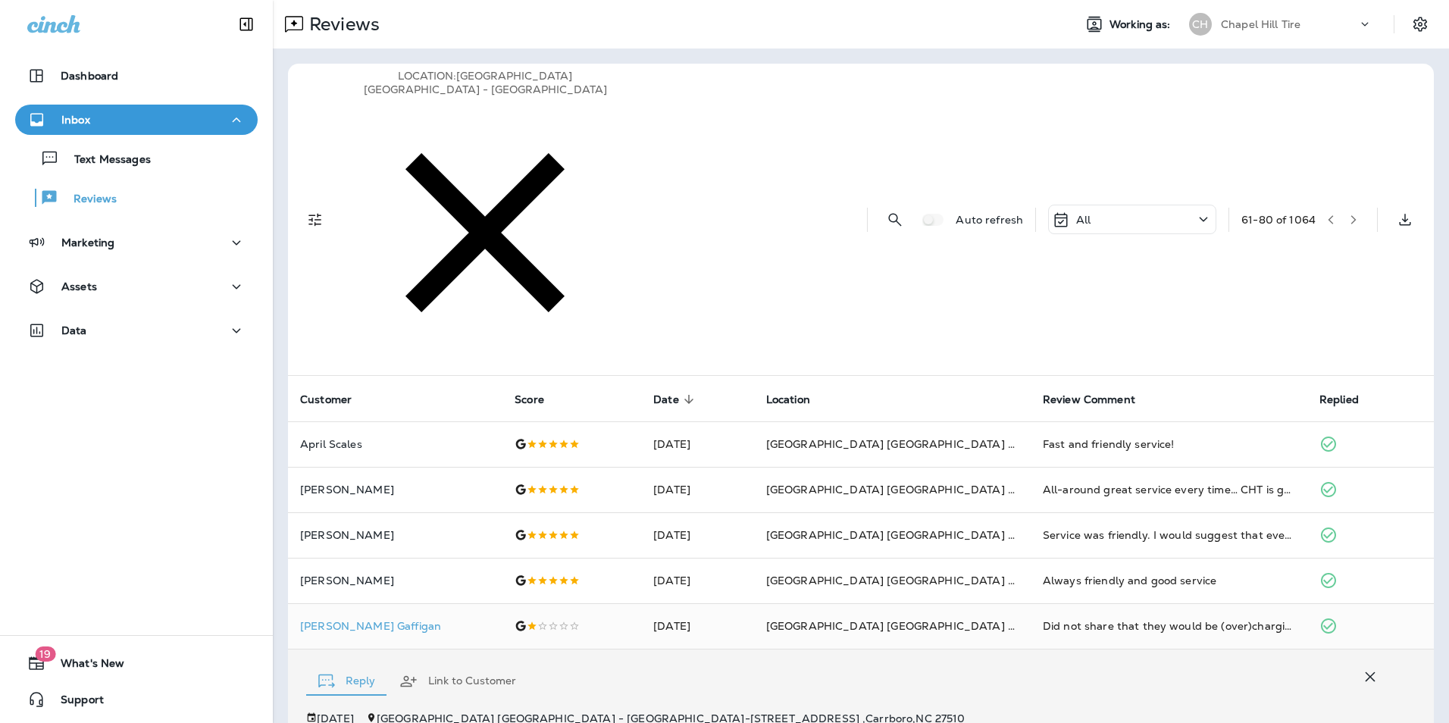
scroll to position [76, 0]
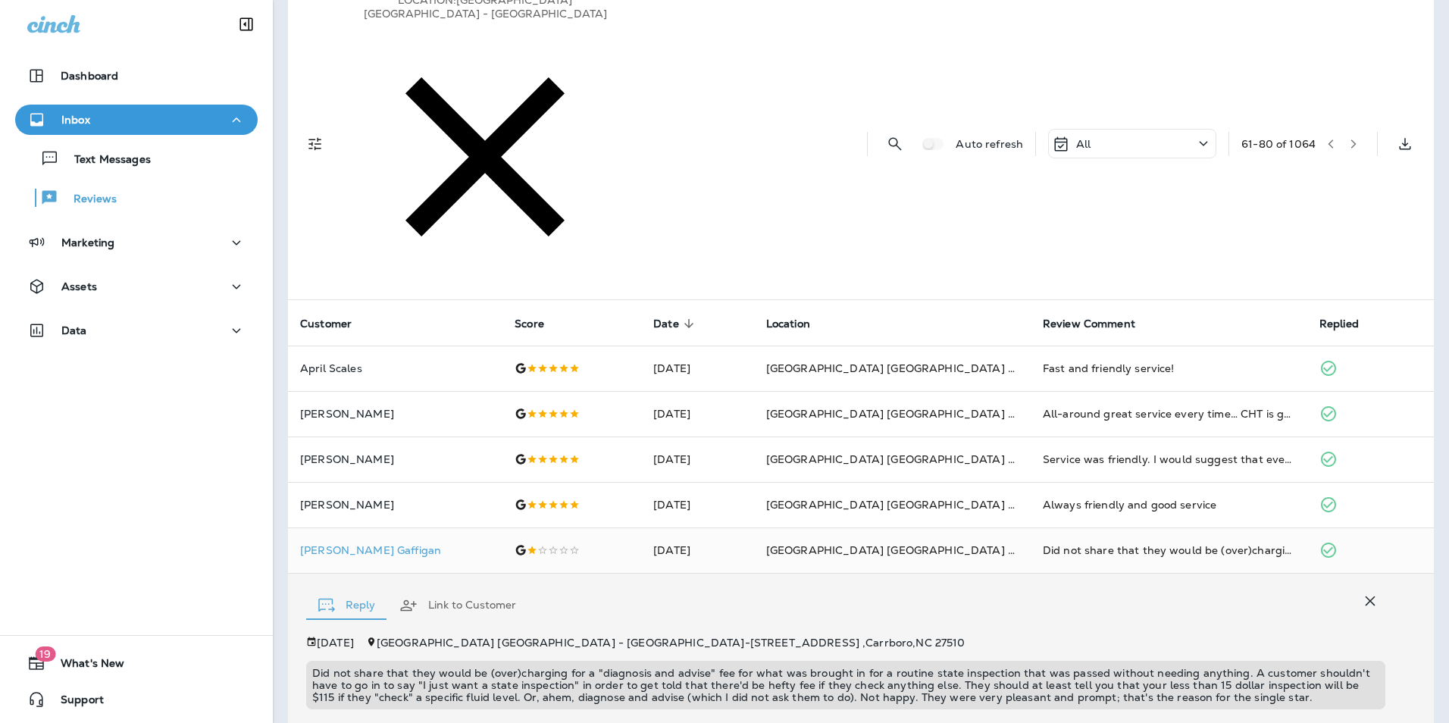
type textarea "**********"
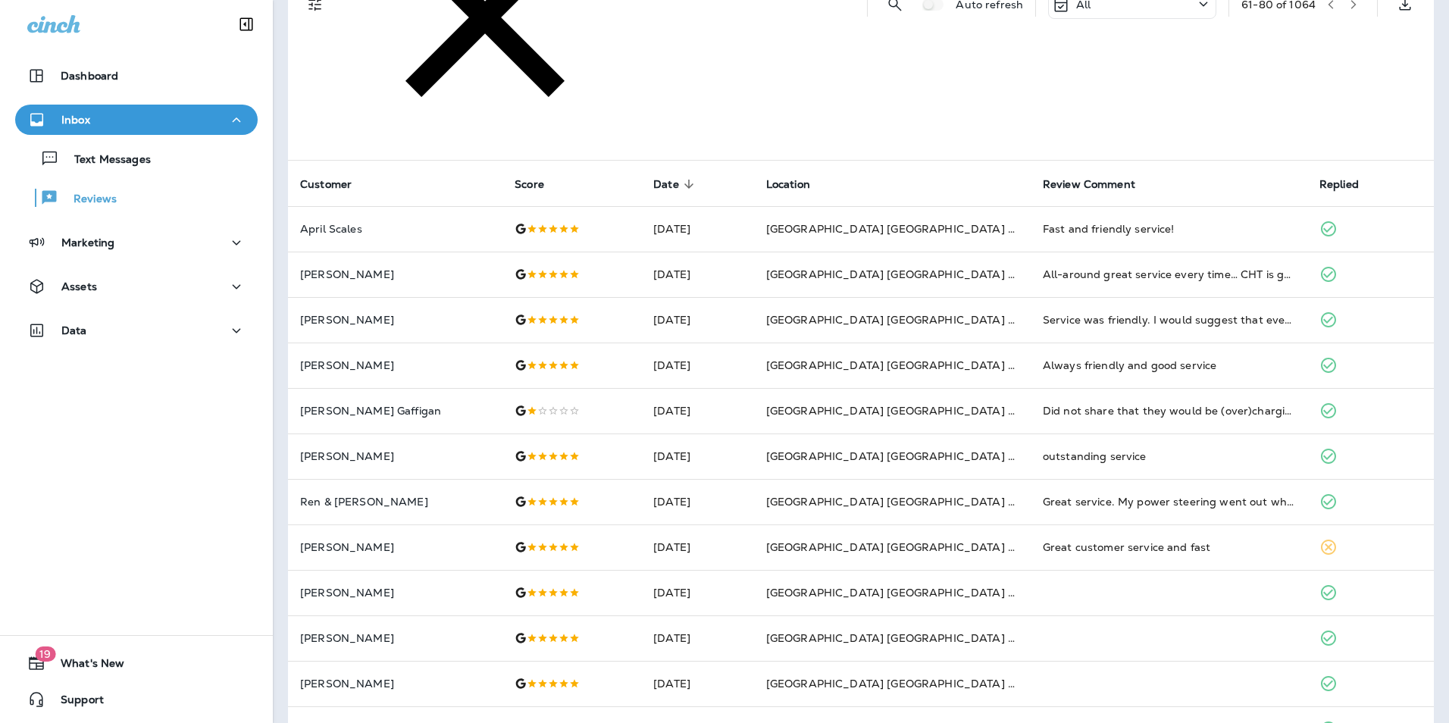
scroll to position [0, 0]
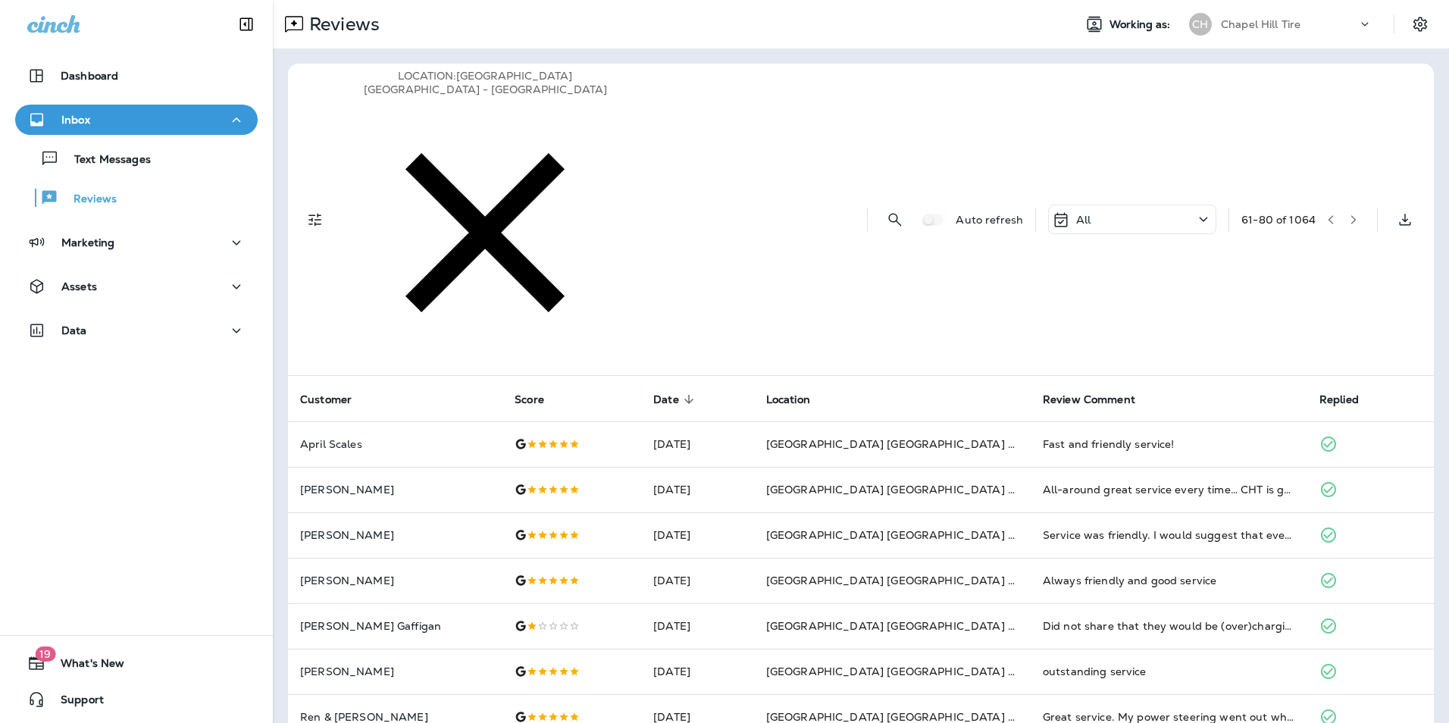
click at [561, 96] on icon "button" at bounding box center [485, 232] width 273 height 273
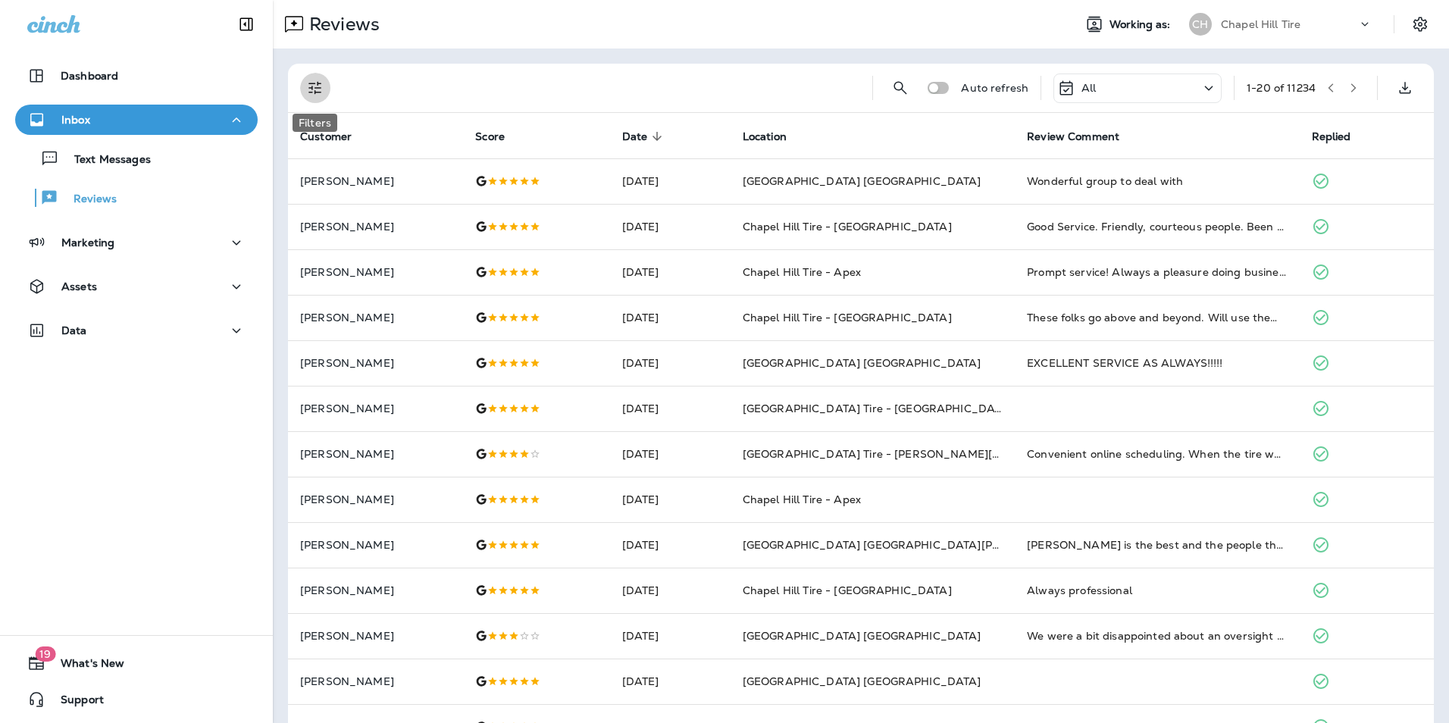
click at [316, 88] on icon "Filters" at bounding box center [314, 88] width 13 height 13
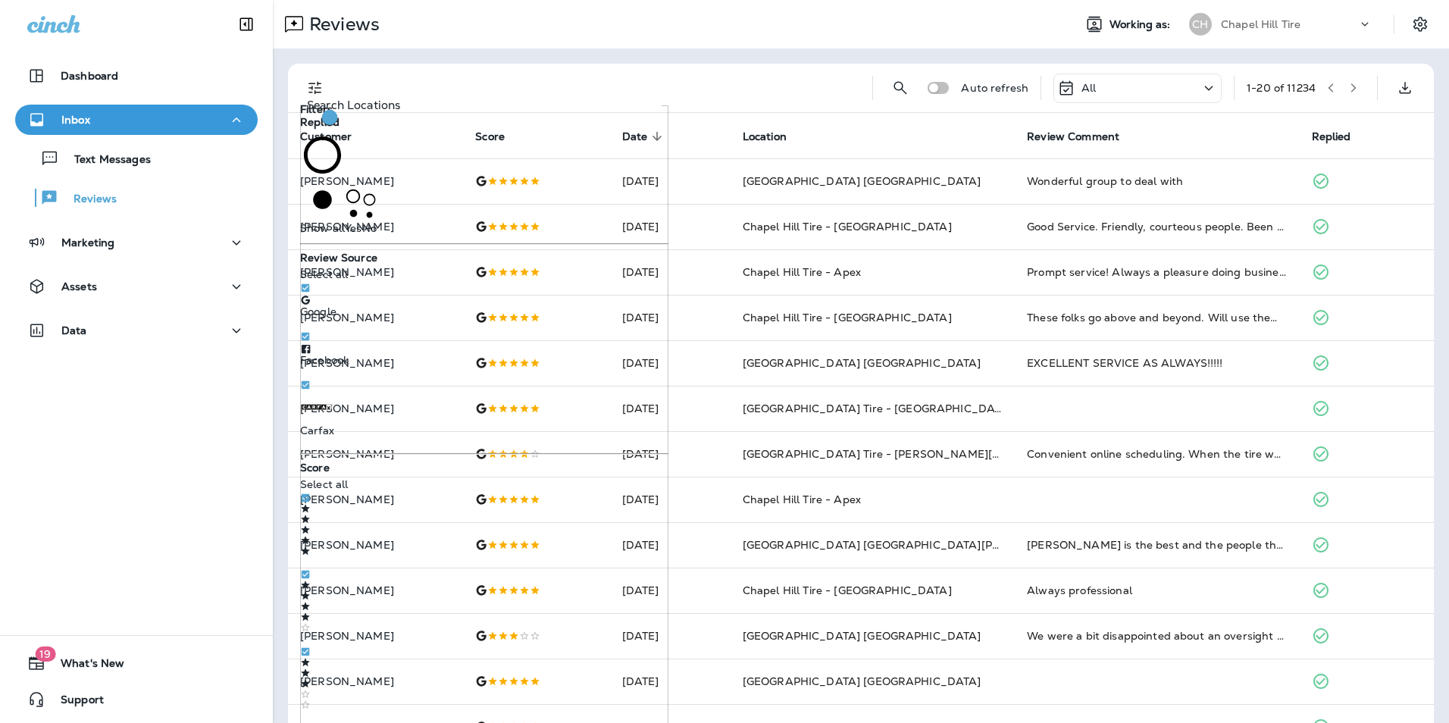
scroll to position [596, 0]
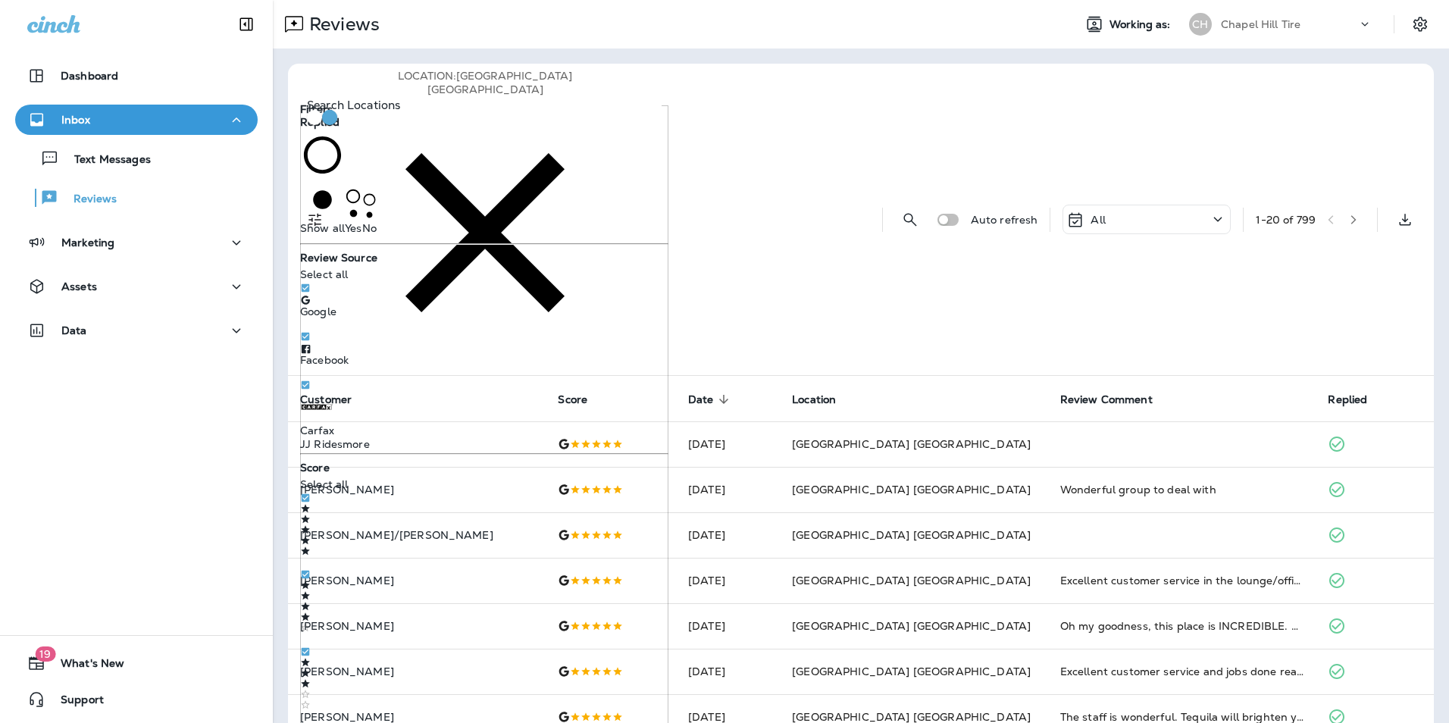
click at [694, 73] on div "Location : [GEOGRAPHIC_DATA] [GEOGRAPHIC_DATA]" at bounding box center [605, 219] width 527 height 311
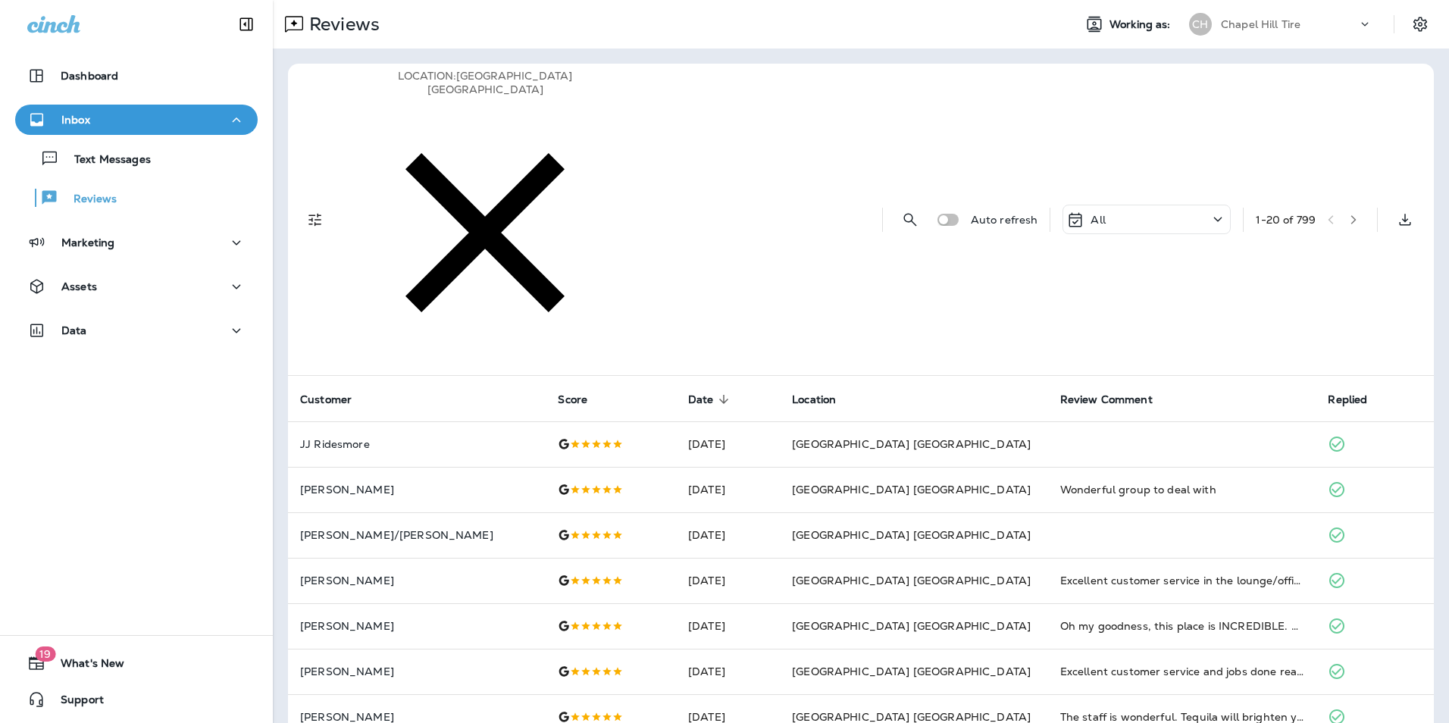
click at [1342, 208] on button "button" at bounding box center [1353, 219] width 23 height 23
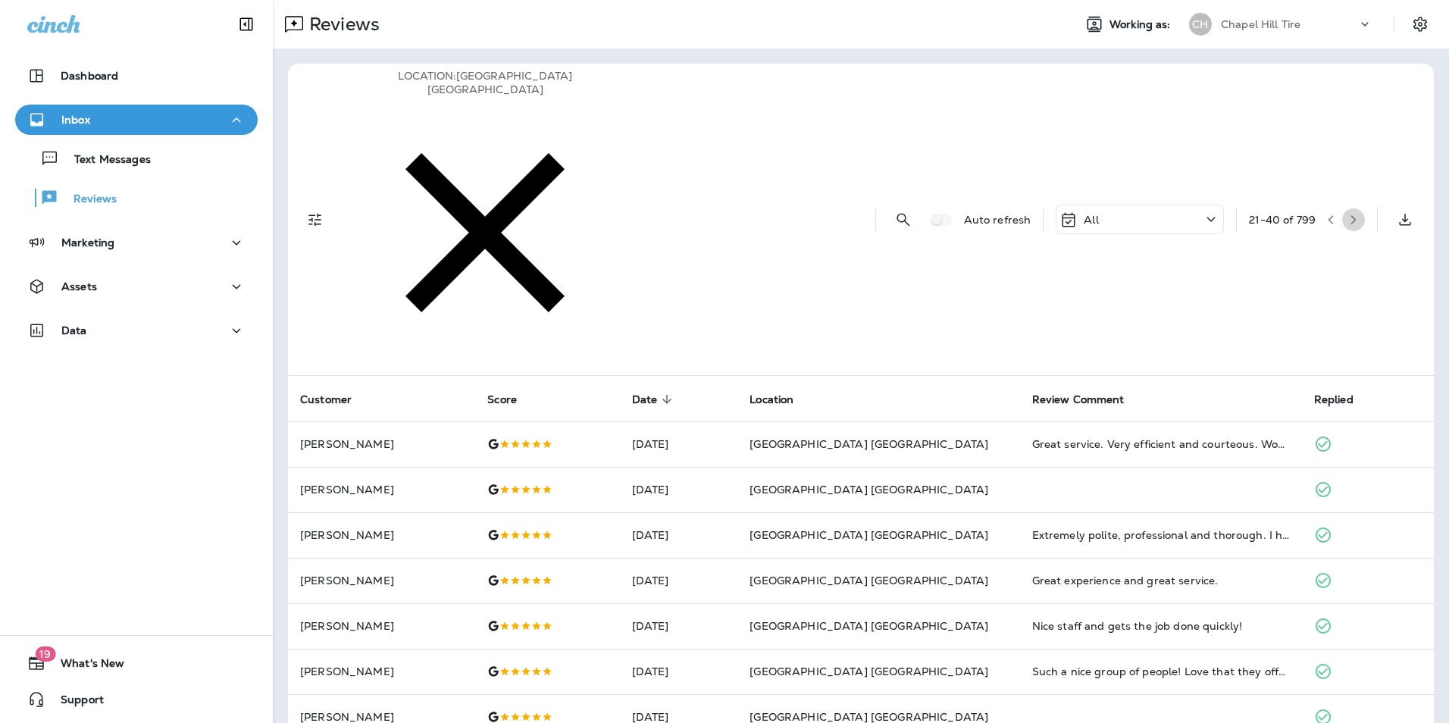
click at [1342, 208] on button "button" at bounding box center [1353, 219] width 23 height 23
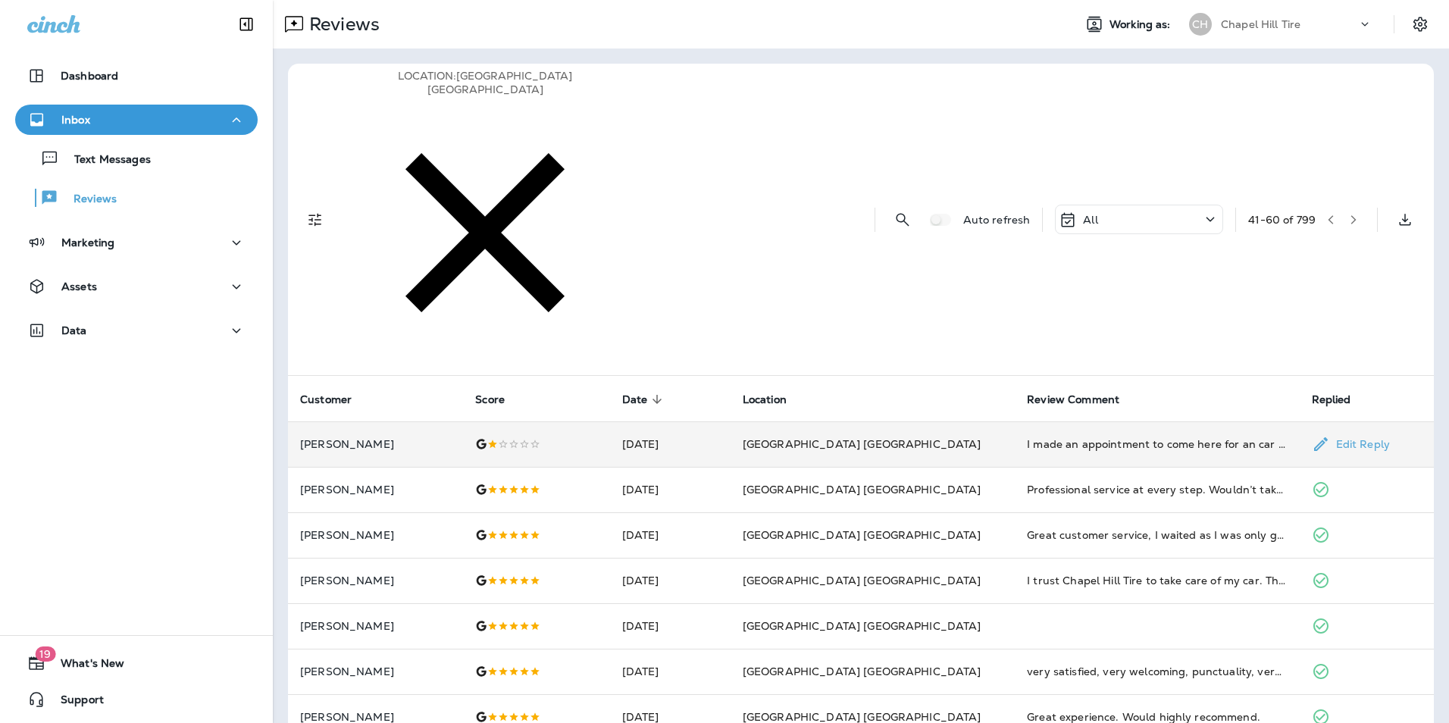
click at [952, 421] on td "[GEOGRAPHIC_DATA] [GEOGRAPHIC_DATA]" at bounding box center [872, 443] width 284 height 45
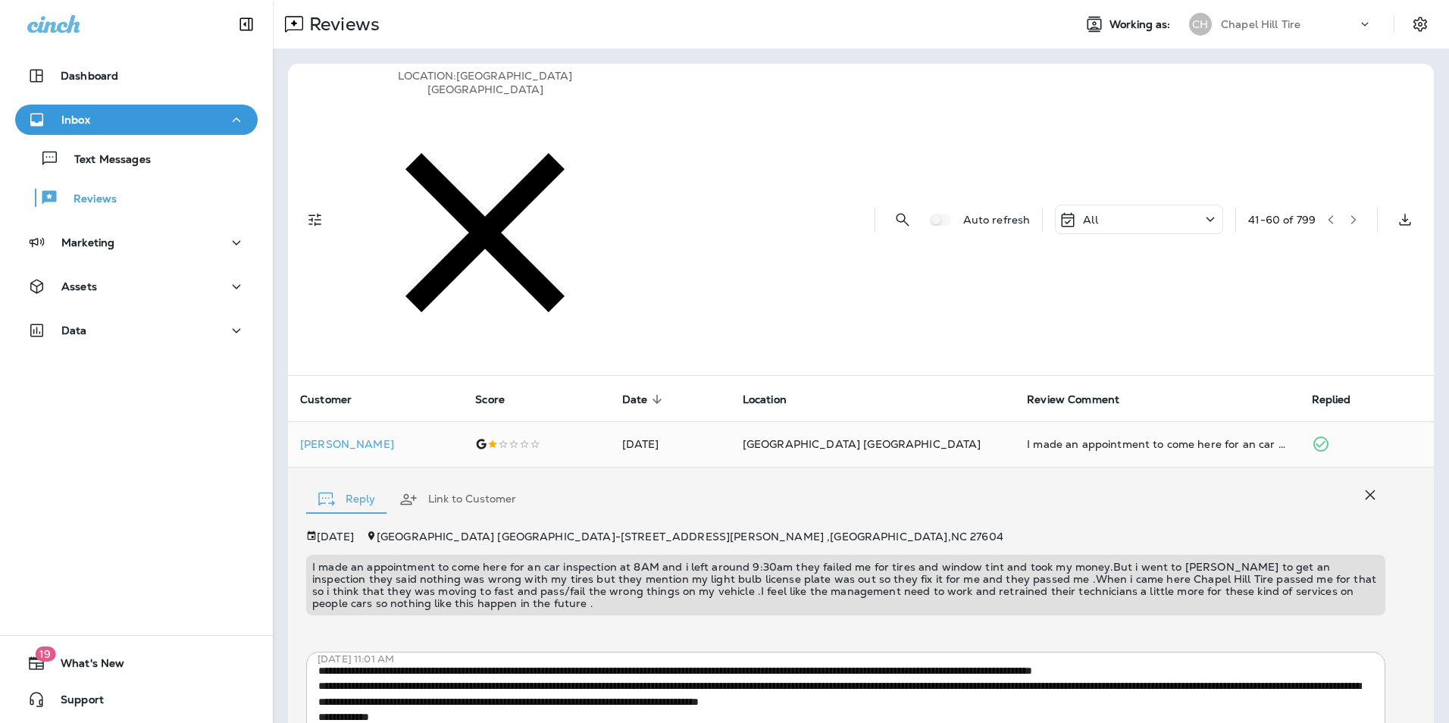
drag, startPoint x: 572, startPoint y: 540, endPoint x: 580, endPoint y: 544, distance: 8.5
